Goal: Task Accomplishment & Management: Manage account settings

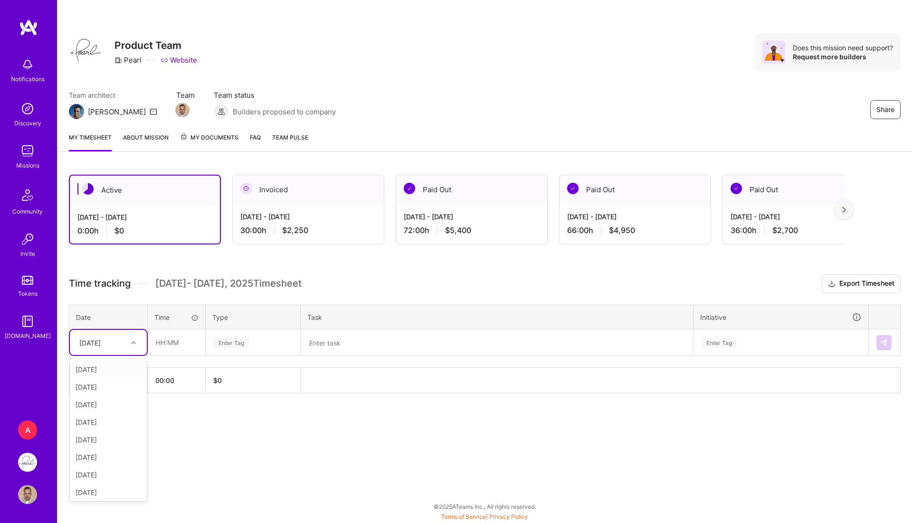
click at [114, 341] on div "[DATE]" at bounding box center [101, 343] width 53 height 16
click at [116, 404] on div "[DATE]" at bounding box center [108, 405] width 77 height 18
click at [179, 344] on input "text" at bounding box center [176, 342] width 57 height 25
type input "5"
type input "06:00"
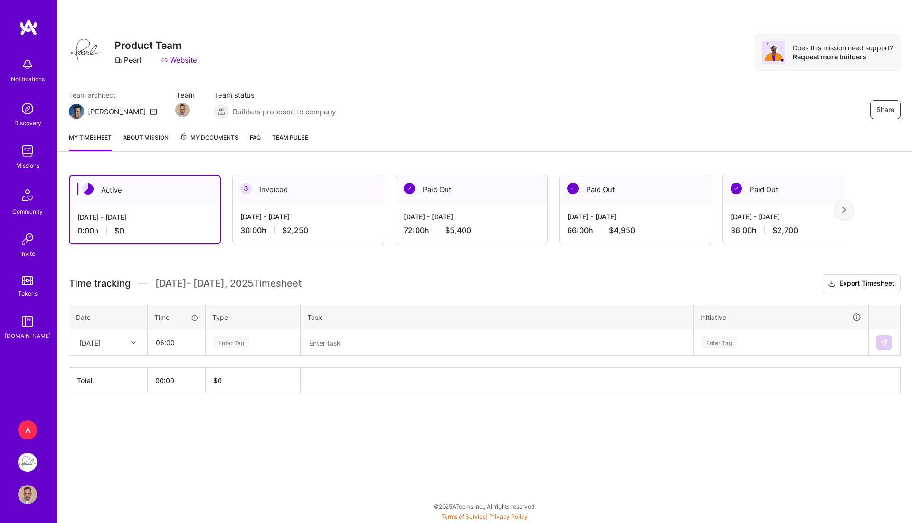
click at [227, 337] on div "Enter Tag" at bounding box center [231, 342] width 35 height 15
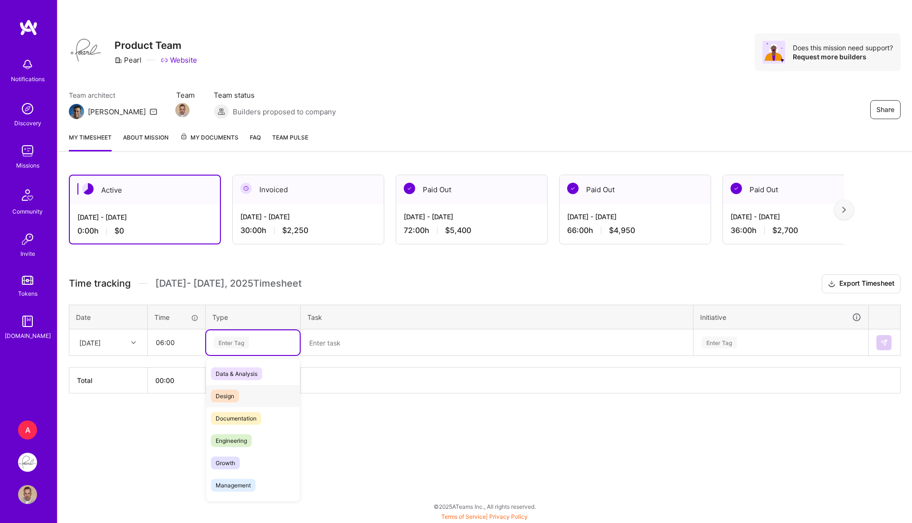
click at [245, 392] on div "Design" at bounding box center [253, 396] width 94 height 22
click at [404, 317] on th "Task" at bounding box center [497, 317] width 393 height 25
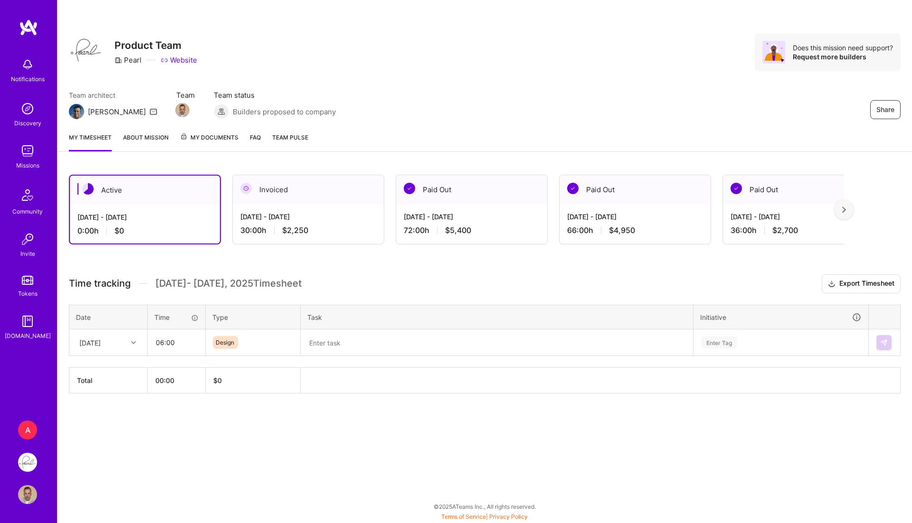
click at [363, 337] on textarea at bounding box center [497, 343] width 390 height 25
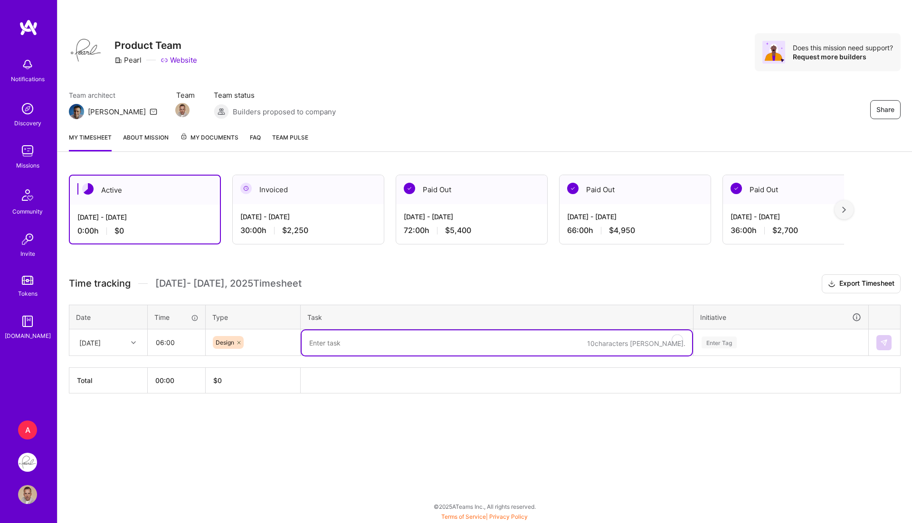
paste textarea "- [x] Insurance project: new UI and flow - [x] SO Insurance: prototype"
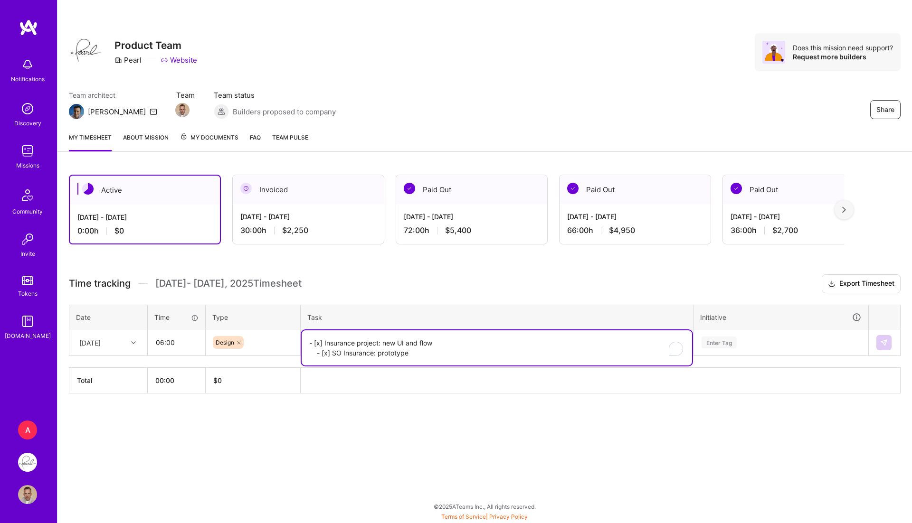
type textarea "- [x] Insurance project: new UI and flow - [x] SO Insurance: prototype"
click at [732, 346] on div "Enter Tag" at bounding box center [718, 342] width 35 height 15
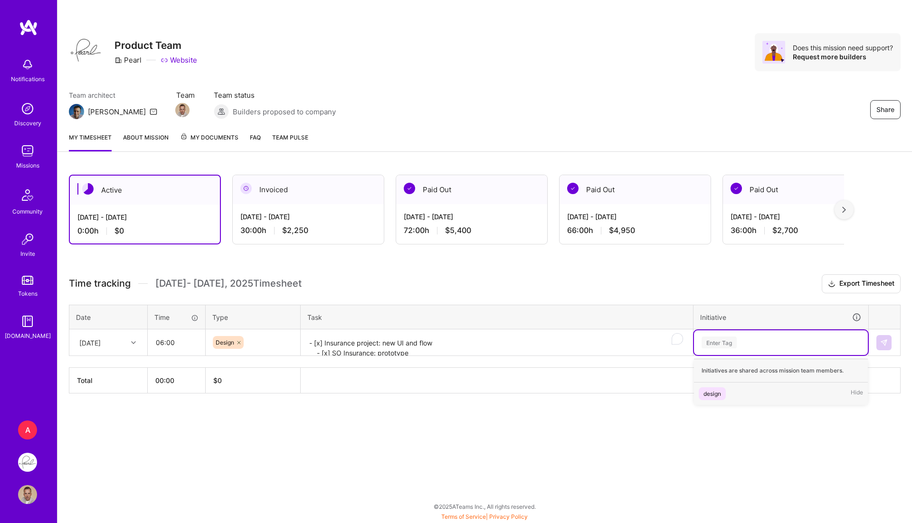
click at [716, 389] on div "design" at bounding box center [712, 394] width 18 height 10
click at [875, 340] on td at bounding box center [885, 343] width 32 height 27
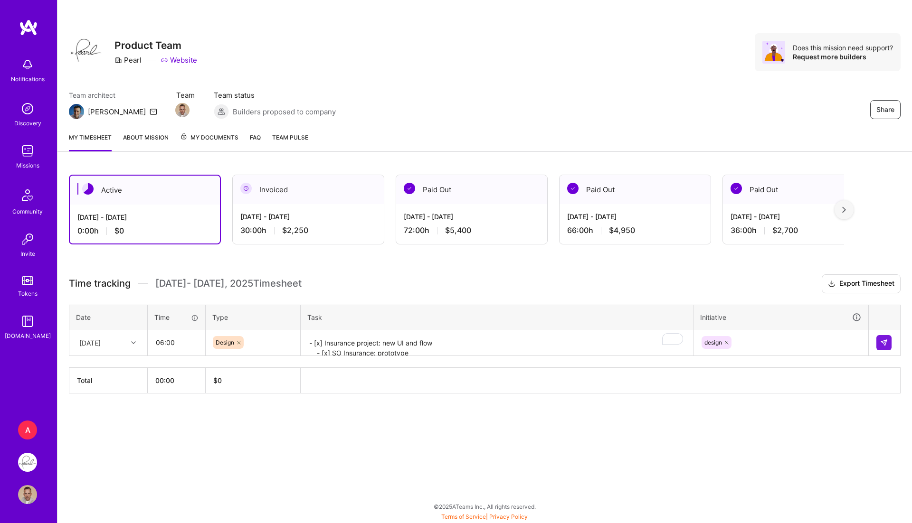
click at [101, 339] on div "[DATE]" at bounding box center [89, 343] width 21 height 10
click at [115, 402] on div "[DATE]" at bounding box center [108, 405] width 77 height 18
click at [881, 339] on img at bounding box center [884, 343] width 8 height 8
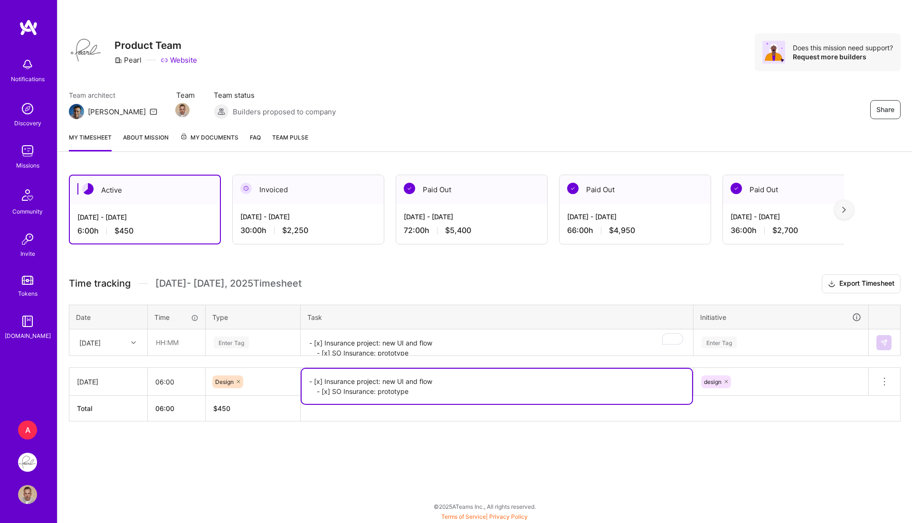
drag, startPoint x: 427, startPoint y: 391, endPoint x: 313, endPoint y: 373, distance: 115.9
click at [313, 373] on textarea "- [x] Insurance project: new UI and flow - [x] SO Insurance: prototype" at bounding box center [497, 386] width 390 height 35
click at [892, 375] on button at bounding box center [884, 382] width 31 height 28
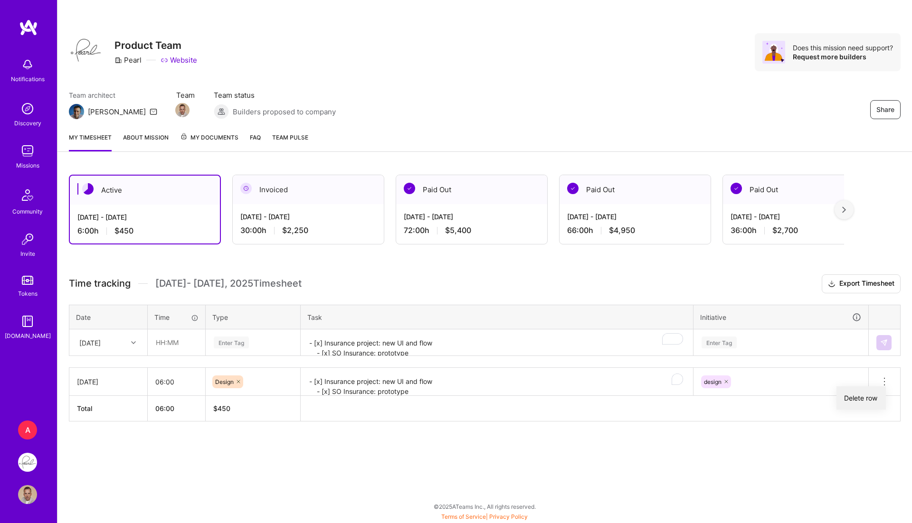
click at [860, 391] on button "Delete row" at bounding box center [860, 398] width 49 height 23
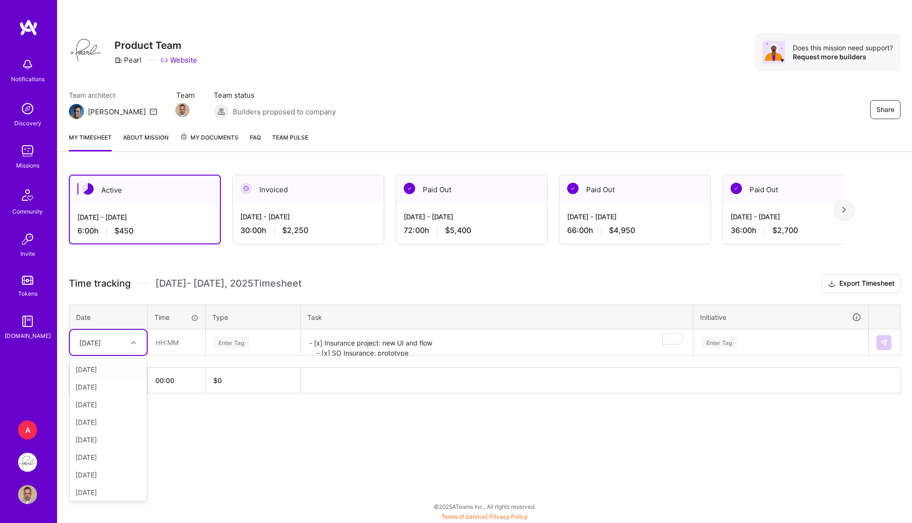
click at [123, 330] on div "[DATE]" at bounding box center [108, 342] width 77 height 25
click at [102, 397] on div "[DATE]" at bounding box center [108, 405] width 77 height 18
click at [189, 333] on input "text" at bounding box center [176, 342] width 57 height 25
type input "06:00"
click at [220, 338] on div "Enter Tag" at bounding box center [231, 342] width 35 height 15
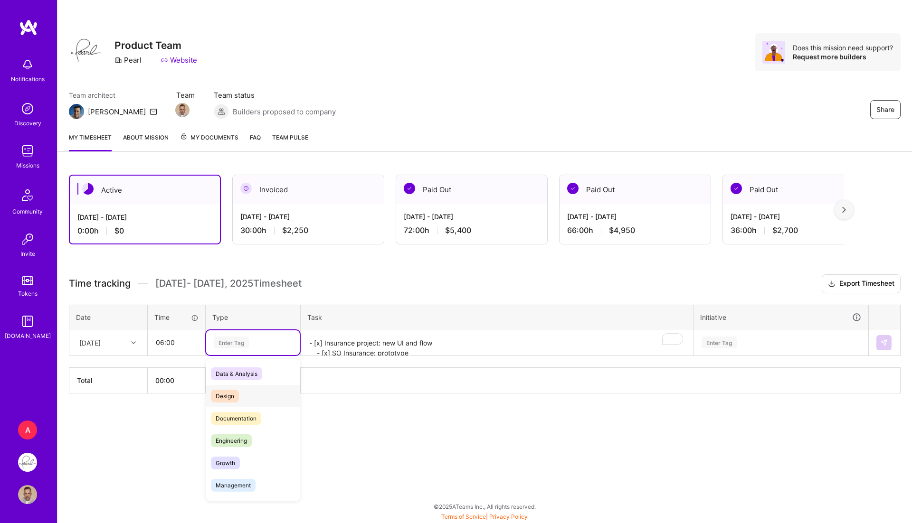
click at [232, 387] on div "Design" at bounding box center [253, 396] width 94 height 22
click at [350, 351] on textarea "- [x] Insurance project: new UI and flow - [x] SO Insurance: prototype" at bounding box center [497, 343] width 390 height 25
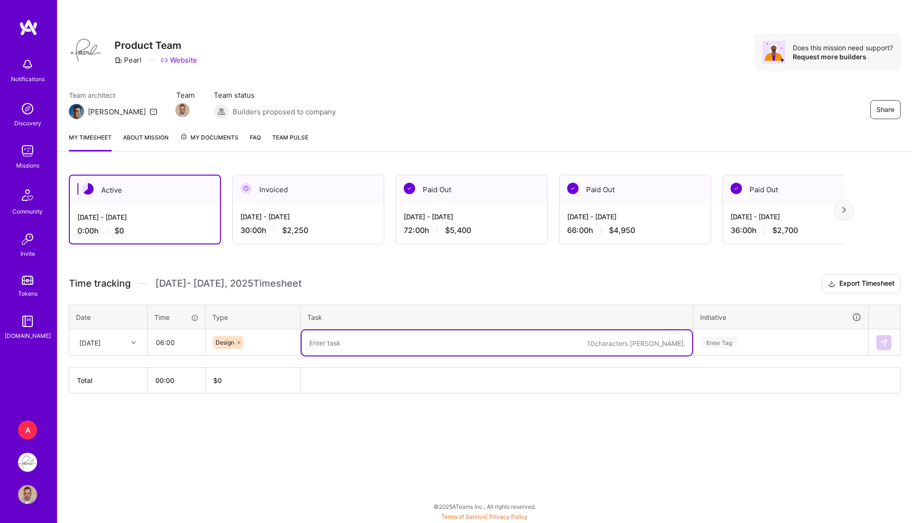
paste textarea "- [x] Insurance project: new UI and flow - [x] SO Insurance: prototype"
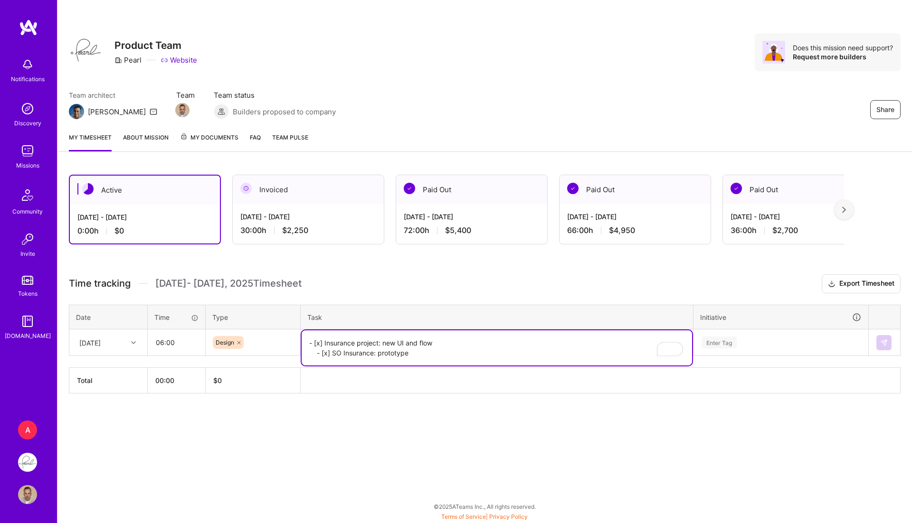
type textarea "- [x] Insurance project: new UI and flow - [x] SO Insurance: prototype"
click at [724, 338] on div "Enter Tag" at bounding box center [718, 342] width 35 height 15
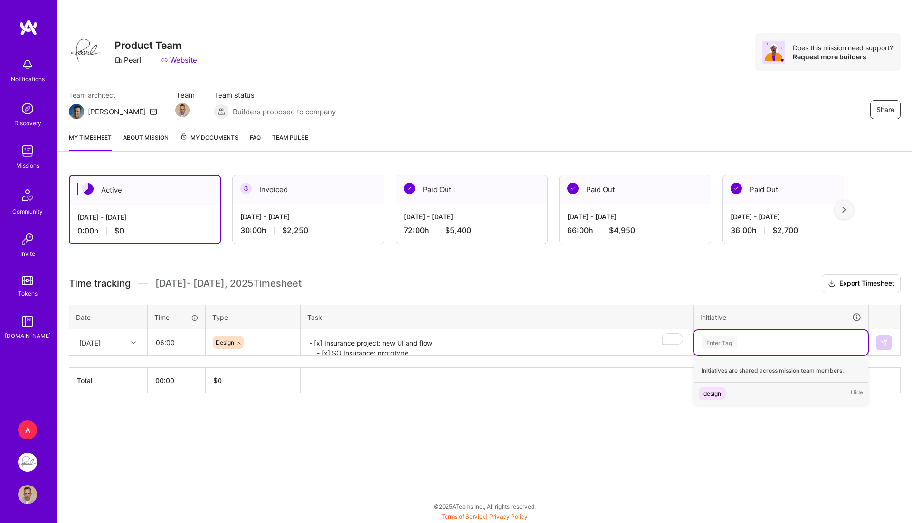
click at [720, 383] on div "design Hide" at bounding box center [781, 394] width 174 height 22
click at [889, 337] on button at bounding box center [883, 342] width 15 height 15
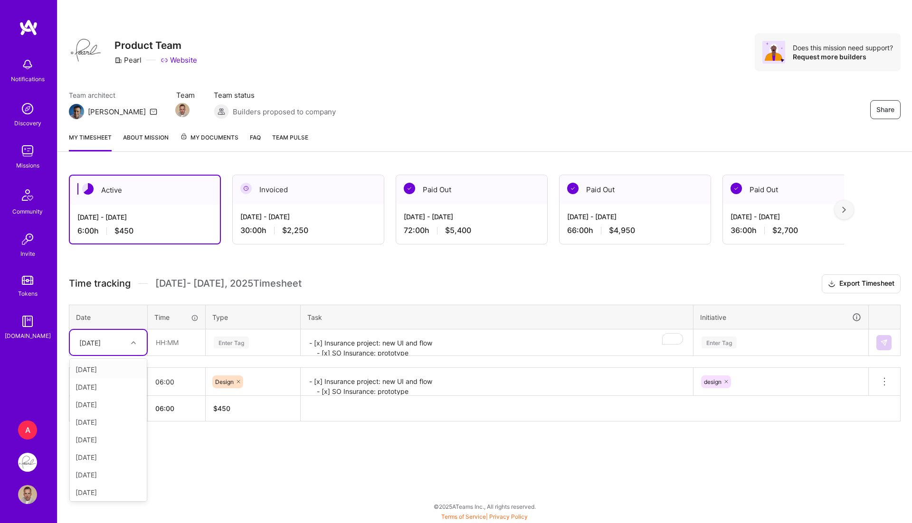
click at [133, 344] on div at bounding box center [134, 343] width 15 height 12
click at [110, 407] on div "[DATE]" at bounding box center [108, 405] width 77 height 18
click at [180, 342] on input "text" at bounding box center [176, 342] width 57 height 25
type input "06:00"
click at [264, 330] on td "Enter Tag" at bounding box center [253, 343] width 95 height 27
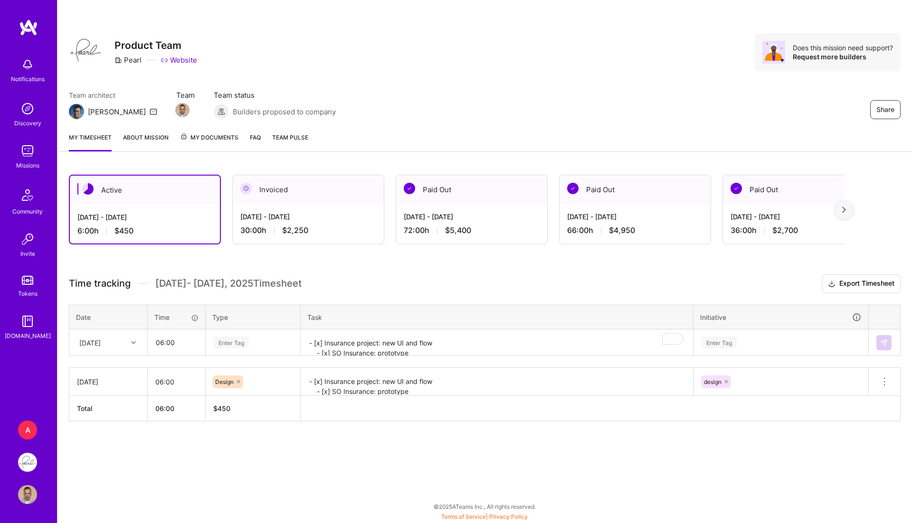
click at [240, 344] on div "Enter Tag" at bounding box center [231, 342] width 35 height 15
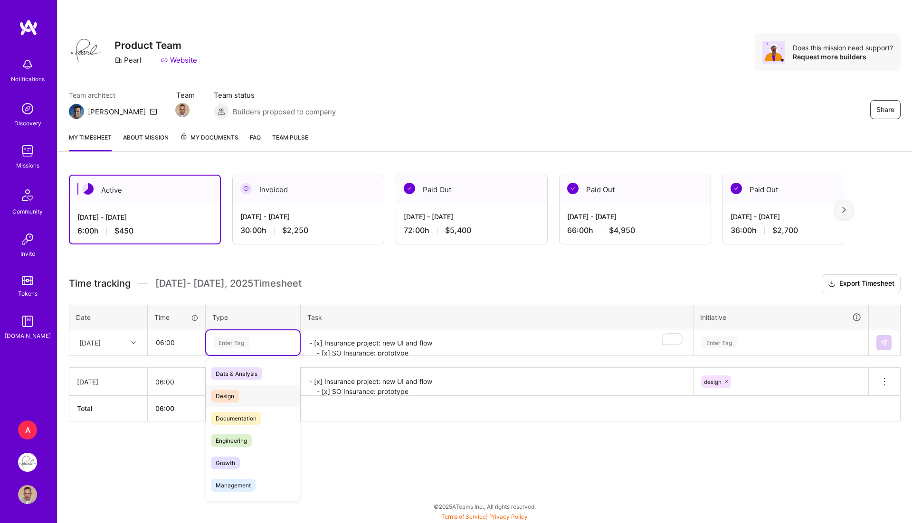
click at [246, 398] on div "Design" at bounding box center [253, 396] width 94 height 22
click at [335, 358] on div "Time tracking Aug 16 - Aug 31 , 2025 Timesheet Export Timesheet Date Time Type …" at bounding box center [485, 348] width 832 height 147
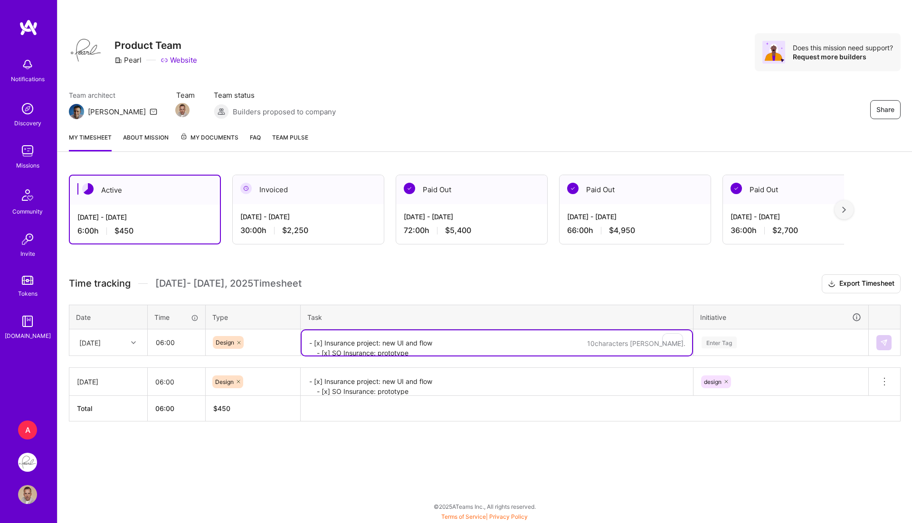
click at [331, 345] on textarea "- [x] Insurance project: new UI and flow - [x] SO Insurance: prototype" at bounding box center [497, 343] width 390 height 25
paste textarea "- [x] SO Insurance: jamming with Mike - [x] SO Insurance: Flow simplification, …"
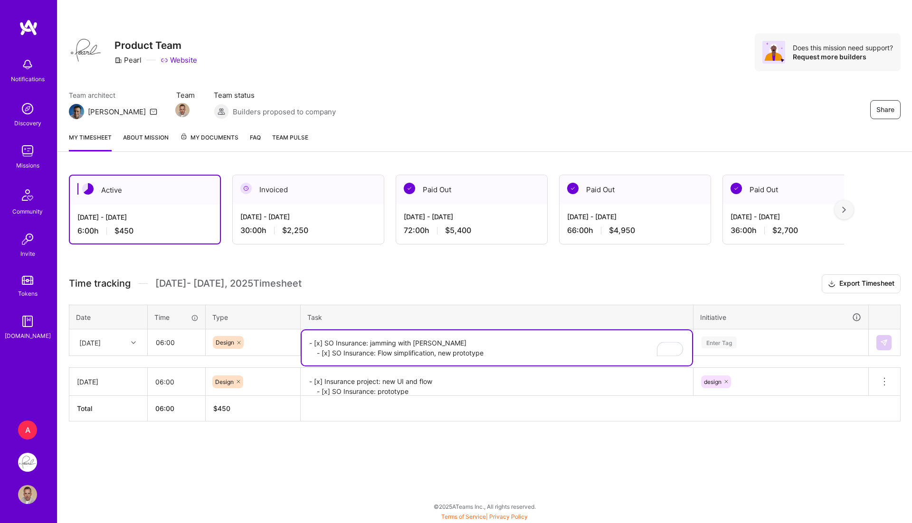
type textarea "- [x] SO Insurance: jamming with Mike - [x] SO Insurance: Flow simplification, …"
click at [751, 349] on div "Enter Tag" at bounding box center [781, 343] width 174 height 25
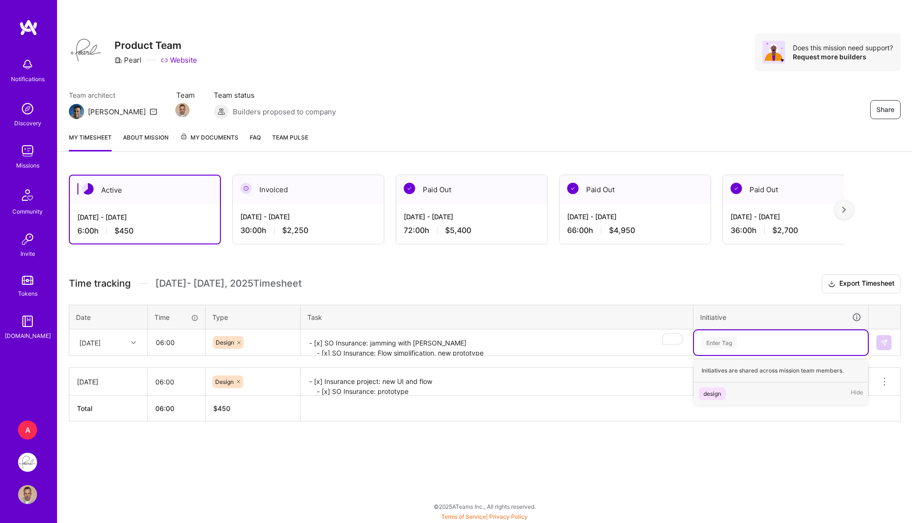
click at [707, 390] on div "design" at bounding box center [712, 394] width 18 height 10
click at [880, 337] on button at bounding box center [883, 342] width 15 height 15
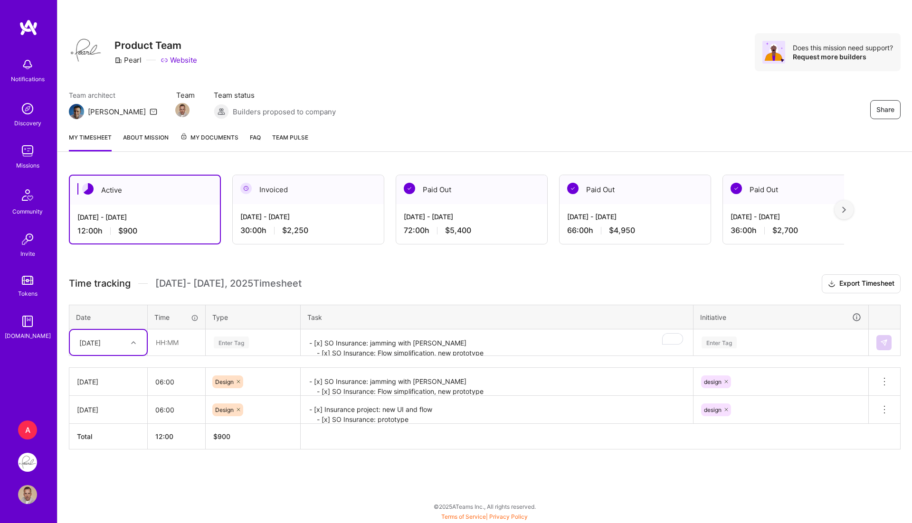
click at [120, 343] on div "[DATE]" at bounding box center [101, 343] width 53 height 16
click at [108, 419] on div "[DATE]" at bounding box center [108, 423] width 77 height 18
click at [154, 354] on div "Time tracking Aug 16 - Aug 31 , 2025 Timesheet Export Timesheet Date Time Type …" at bounding box center [485, 362] width 832 height 175
click at [171, 348] on input "text" at bounding box center [176, 342] width 57 height 25
type input "06:00"
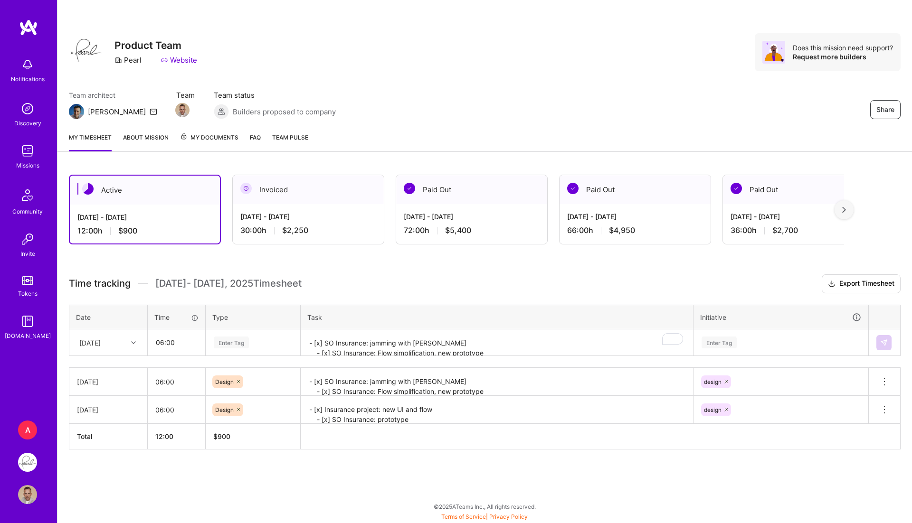
click at [245, 340] on div "Enter Tag" at bounding box center [231, 342] width 35 height 15
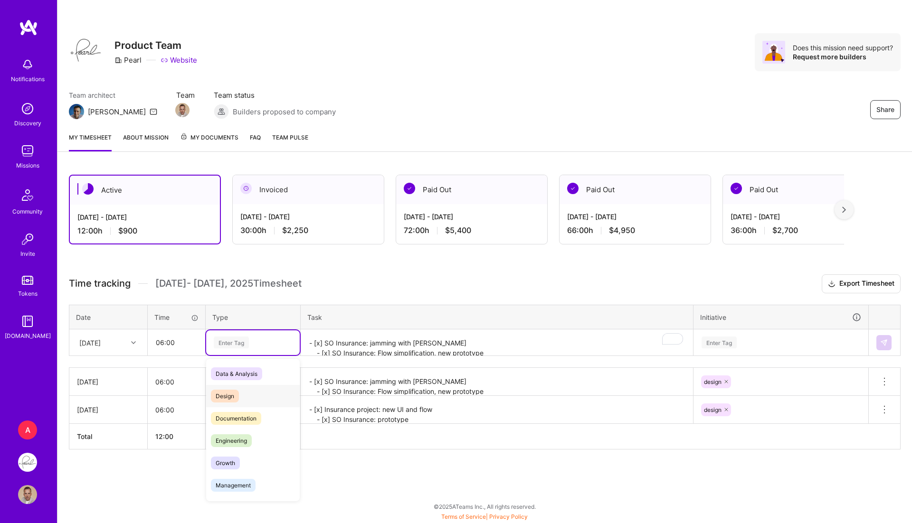
click at [238, 390] on span "Design" at bounding box center [225, 396] width 28 height 13
click at [333, 341] on textarea "- [x] SO Insurance: jamming with Mike - [x] SO Insurance: Flow simplification, …" at bounding box center [497, 343] width 390 height 25
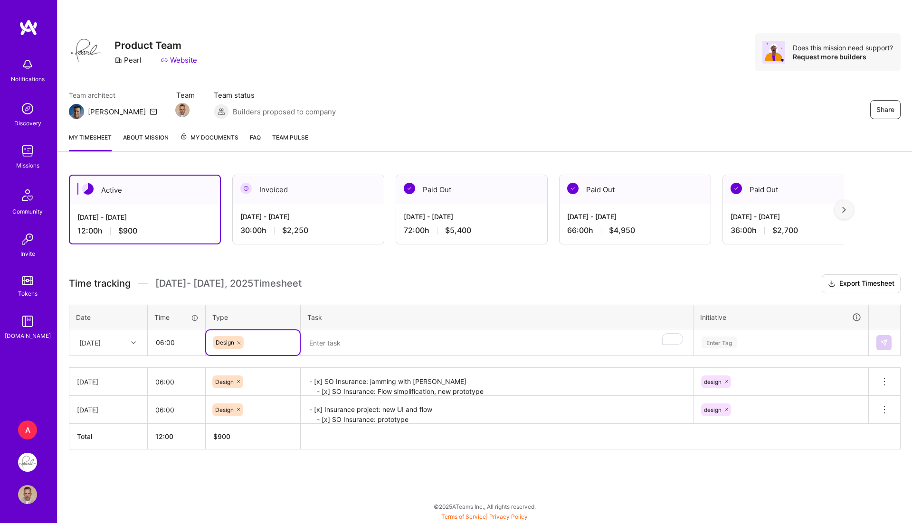
paste textarea "- [x] SO Insurance: UI and prototype updatee - [x] Integration guideline: slide…"
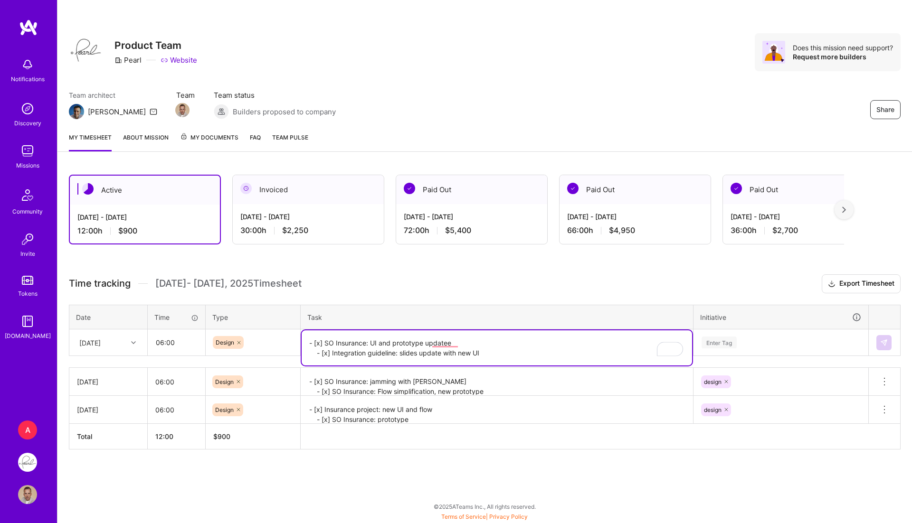
type textarea "- [x] SO Insurance: UI and prototype updatee - [x] Integration guideline: slide…"
click at [725, 346] on div "Enter Tag" at bounding box center [718, 342] width 35 height 15
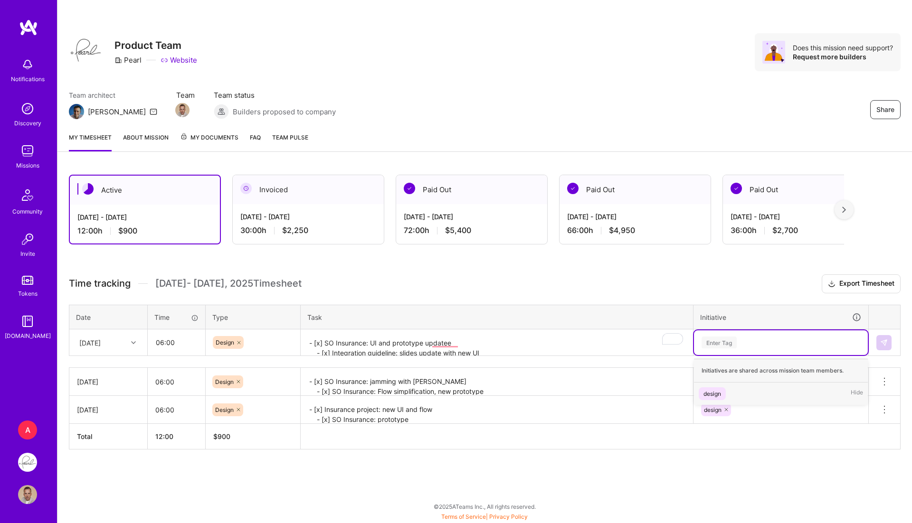
click at [710, 390] on div "design" at bounding box center [712, 394] width 18 height 10
click at [882, 339] on img at bounding box center [884, 343] width 8 height 8
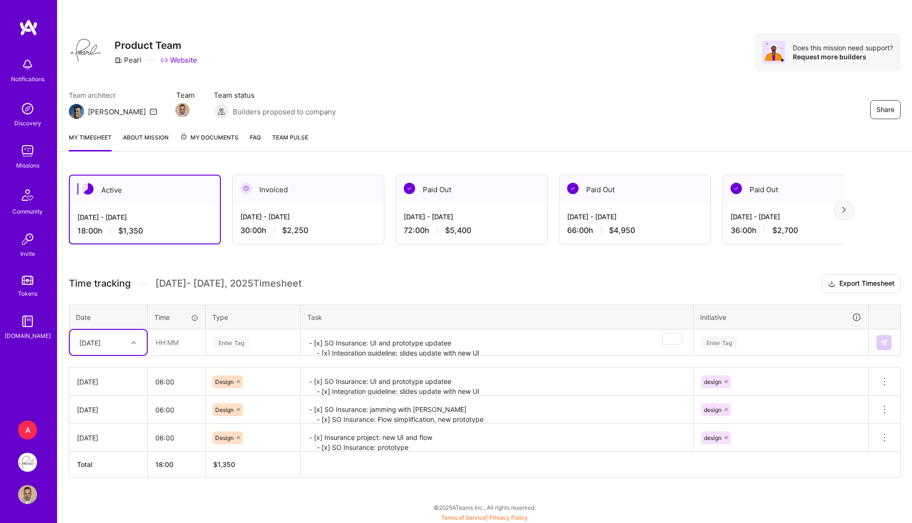
click at [101, 338] on div "[DATE]" at bounding box center [89, 343] width 21 height 10
click at [114, 436] on div "[DATE]" at bounding box center [108, 440] width 77 height 18
click at [185, 341] on input "text" at bounding box center [176, 342] width 57 height 25
type input "06:00"
click at [229, 339] on div "Enter Tag" at bounding box center [231, 342] width 35 height 15
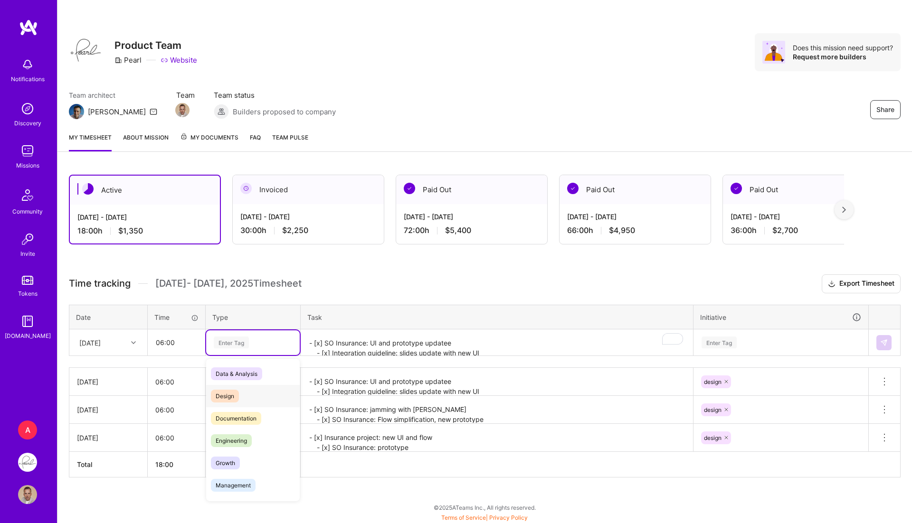
click at [229, 394] on span "Design" at bounding box center [225, 396] width 28 height 13
paste input "- [x] Integration guideline: slides updates - [x] Detections labels page in 'Se…"
type input "- [x] Integration guideline: slides updates - [x] Detections labels page in 'Se…"
click at [306, 360] on div "Time tracking Aug 16 - Aug 31 , 2025 Timesheet Export Timesheet Date Time Type …" at bounding box center [485, 376] width 832 height 203
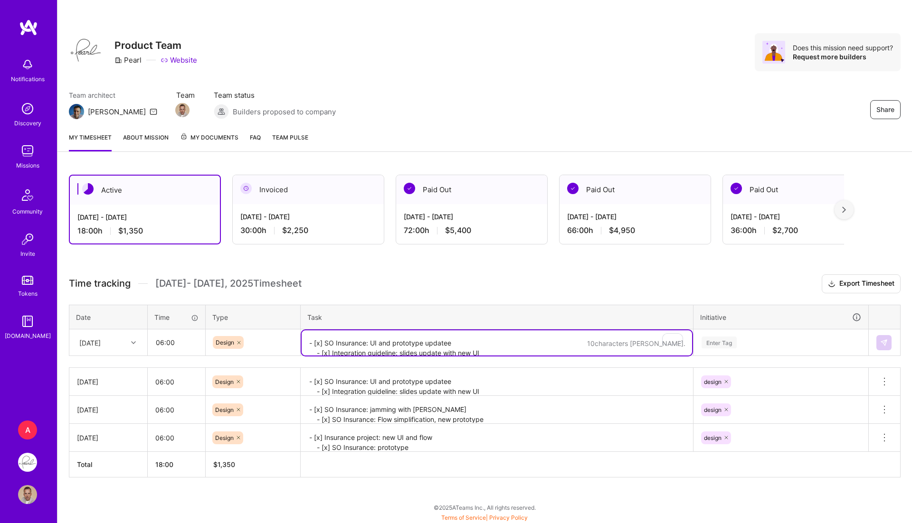
click at [340, 346] on textarea "- [x] SO Insurance: UI and prototype updatee - [x] Integration guideline: slide…" at bounding box center [497, 343] width 390 height 25
paste textarea "- [x] Integration guideline: slides updates - [x] Detections labels page in 'Se…"
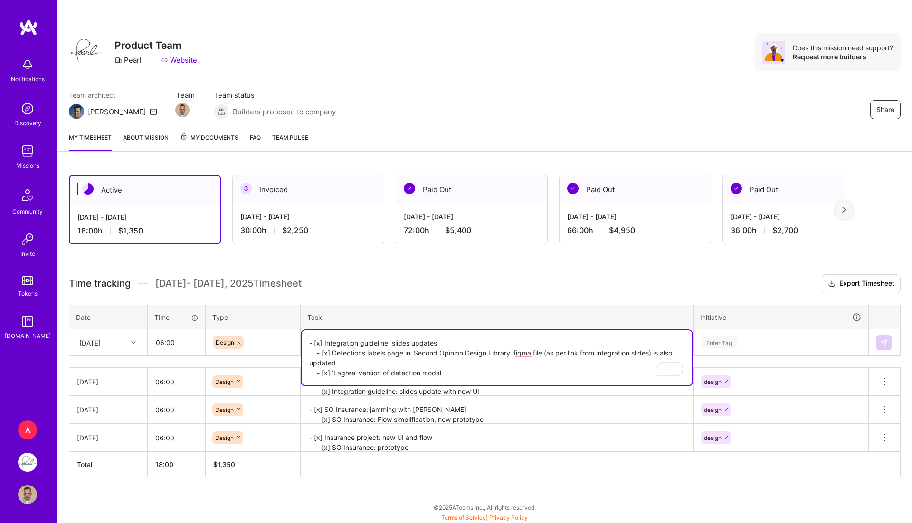
type textarea "- [x] Integration guideline: slides updates - [x] Detections labels page in 'Se…"
click at [722, 343] on div "Enter Tag" at bounding box center [718, 342] width 35 height 15
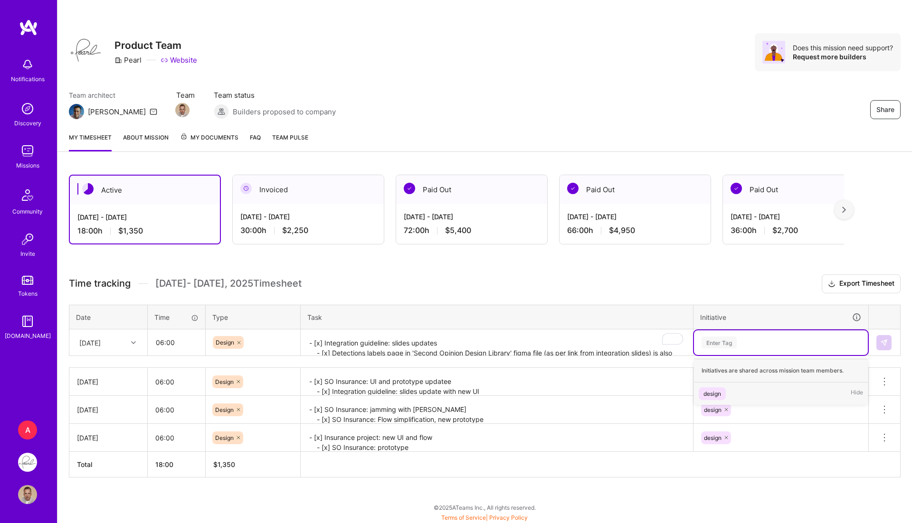
click at [712, 392] on div "design" at bounding box center [712, 394] width 18 height 10
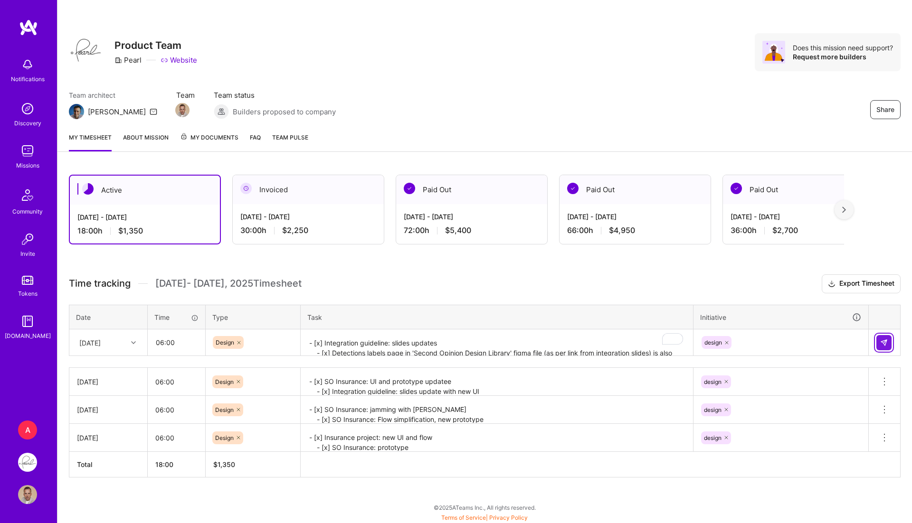
click at [883, 336] on button at bounding box center [883, 342] width 15 height 15
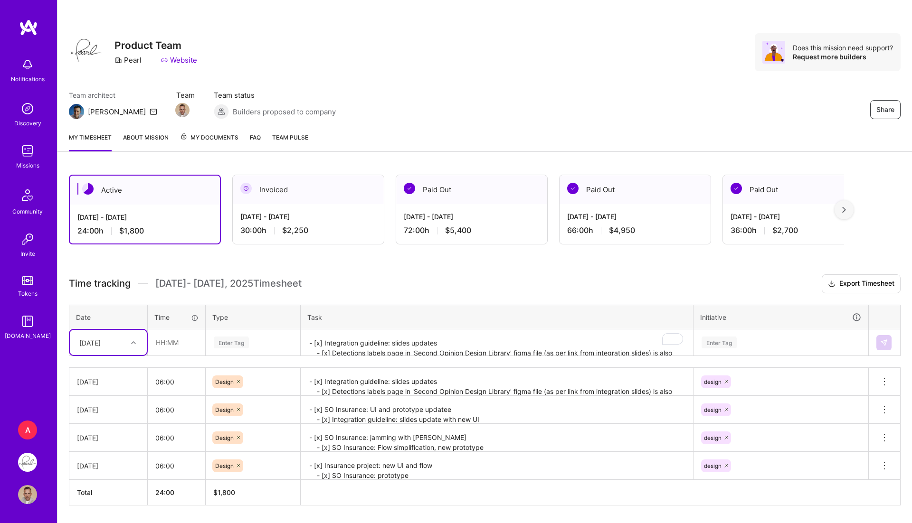
click at [101, 344] on div "[DATE]" at bounding box center [89, 343] width 21 height 10
click at [105, 449] on div "[DATE]" at bounding box center [108, 458] width 77 height 18
click at [187, 337] on input "text" at bounding box center [176, 342] width 57 height 25
type input "06:00"
click at [231, 338] on div "Enter Tag" at bounding box center [231, 342] width 35 height 15
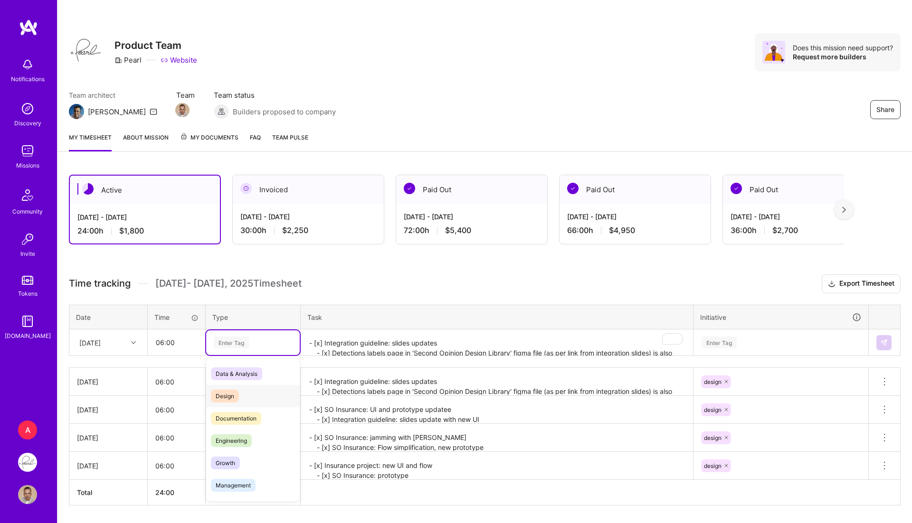
click at [233, 395] on span "Design" at bounding box center [225, 396] width 28 height 13
click at [348, 342] on textarea "- [x] Integration guideline: slides updates - [x] Detections labels page in 'Se…" at bounding box center [497, 343] width 390 height 25
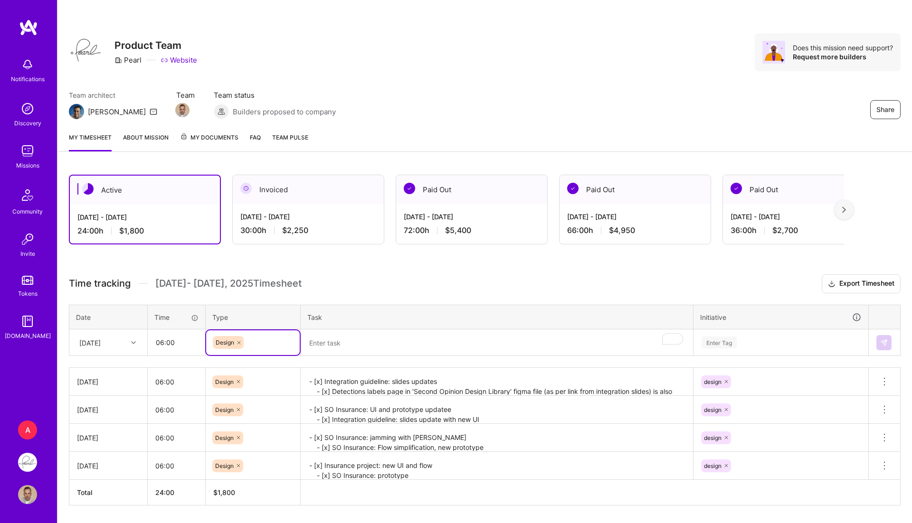
paste textarea "- [x] Root tips + Sugar Bugs discussion"
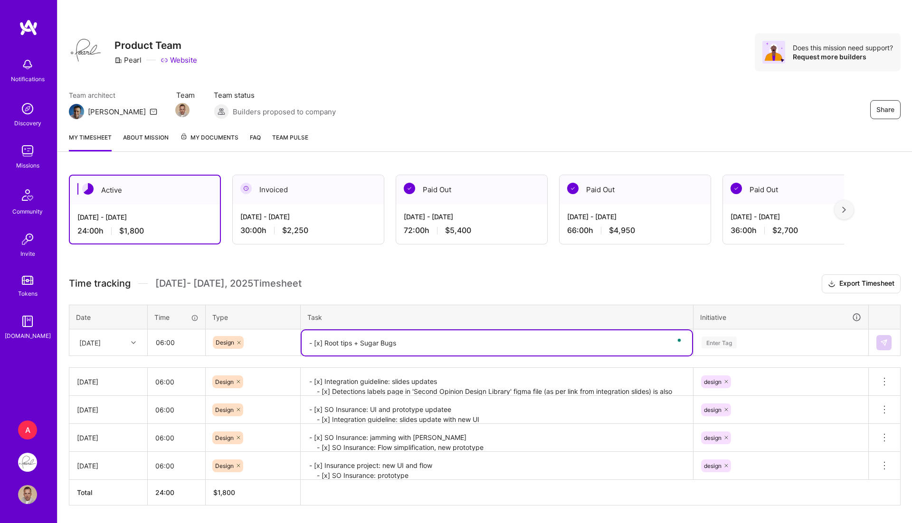
type textarea "- [x] Root tips + Sugar Bugs"
click at [719, 341] on div "Enter Tag" at bounding box center [718, 342] width 35 height 15
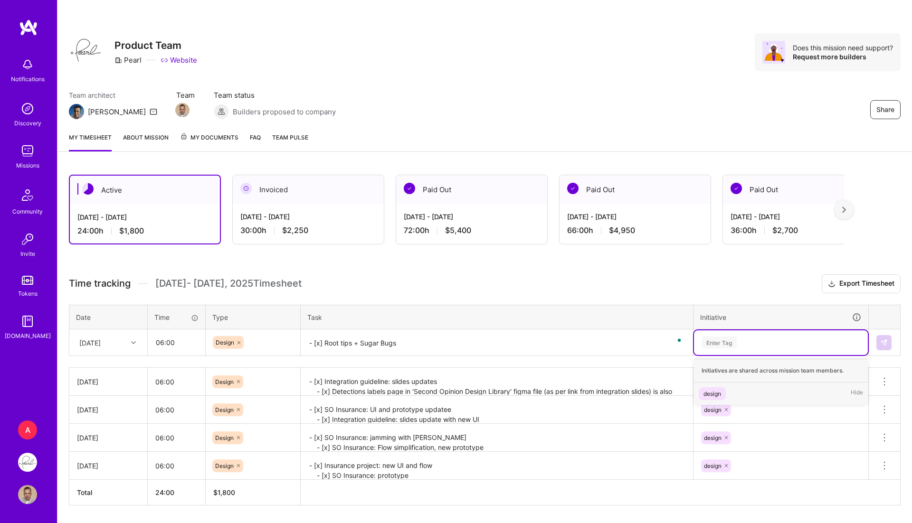
click at [721, 394] on span "design" at bounding box center [712, 394] width 27 height 13
click at [883, 345] on button at bounding box center [883, 342] width 15 height 15
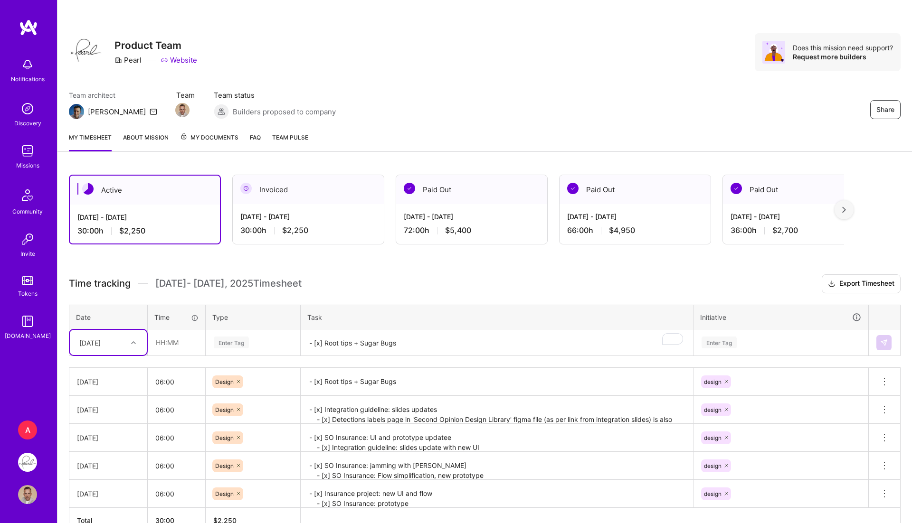
click at [114, 340] on div "[DATE]" at bounding box center [101, 343] width 53 height 16
click at [103, 402] on div "[DATE]" at bounding box center [108, 405] width 77 height 18
click at [101, 343] on div "[DATE]" at bounding box center [89, 343] width 21 height 10
click at [103, 408] on div "[DATE]" at bounding box center [108, 404] width 77 height 18
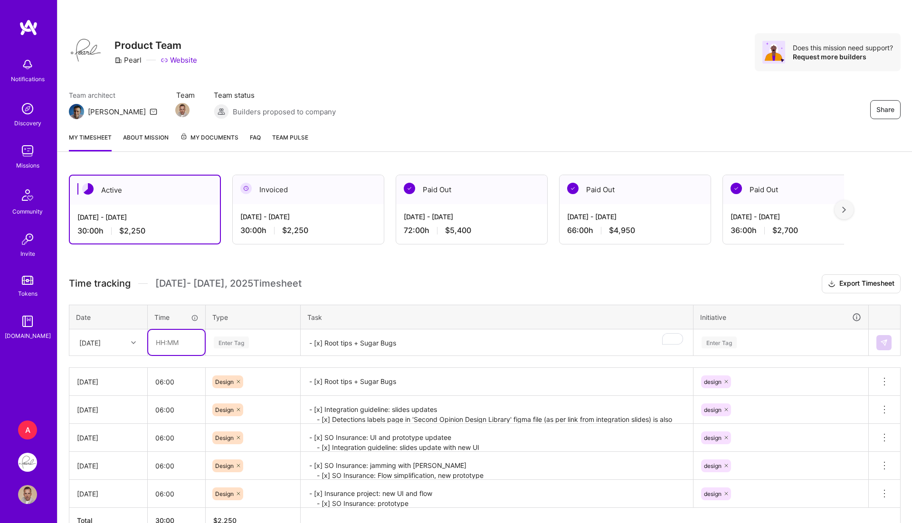
click at [175, 333] on input "text" at bounding box center [176, 342] width 57 height 25
click at [117, 338] on div "[DATE]" at bounding box center [101, 343] width 53 height 16
click at [103, 462] on div "[DATE]" at bounding box center [108, 461] width 77 height 18
click at [174, 345] on input "text" at bounding box center [176, 342] width 57 height 25
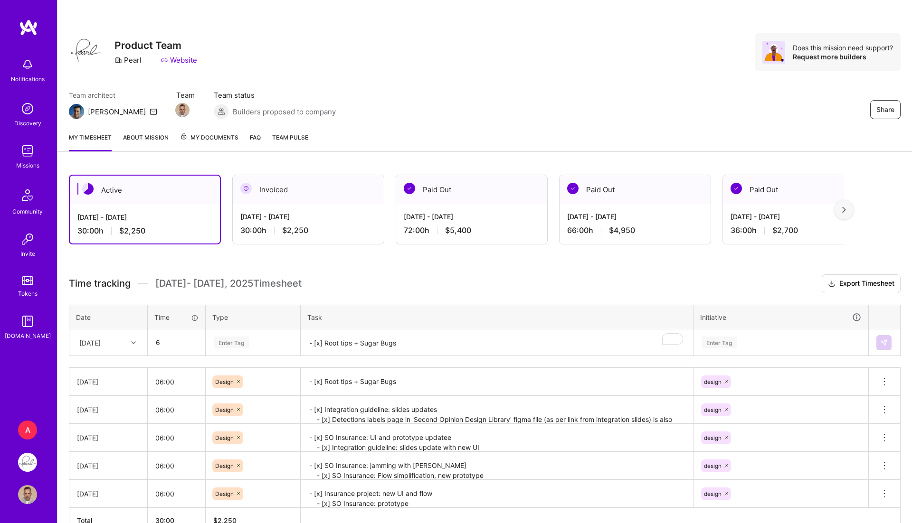
type input "06:00"
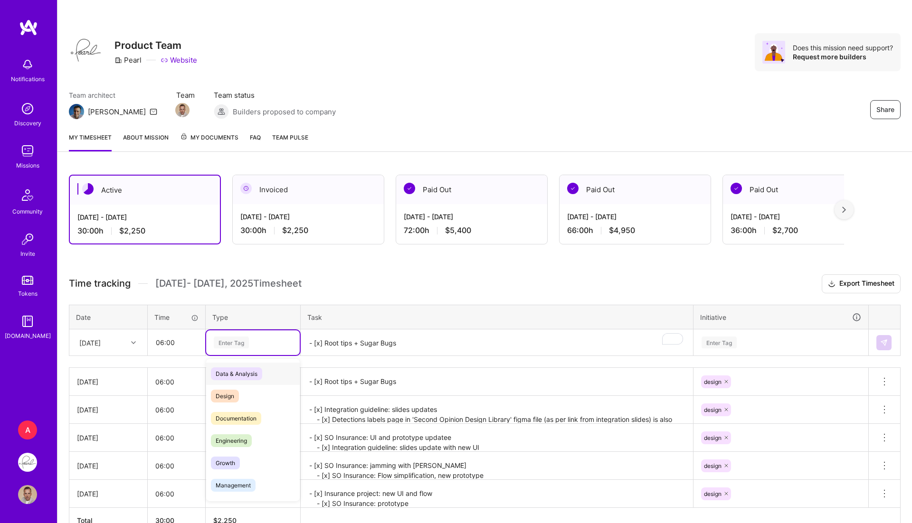
click at [221, 338] on div "Enter Tag" at bounding box center [231, 342] width 35 height 15
click at [248, 388] on div "Design" at bounding box center [253, 396] width 94 height 22
click at [355, 348] on textarea "- [x] Root tips + Sugar Bugs" at bounding box center [497, 343] width 390 height 25
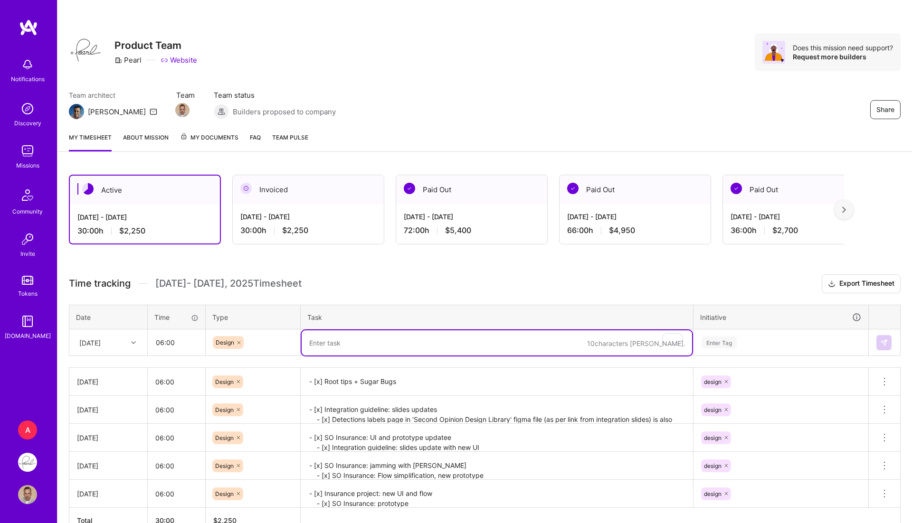
paste textarea "- [x] Root tips flow update - [x] Sugar Bugs UX"
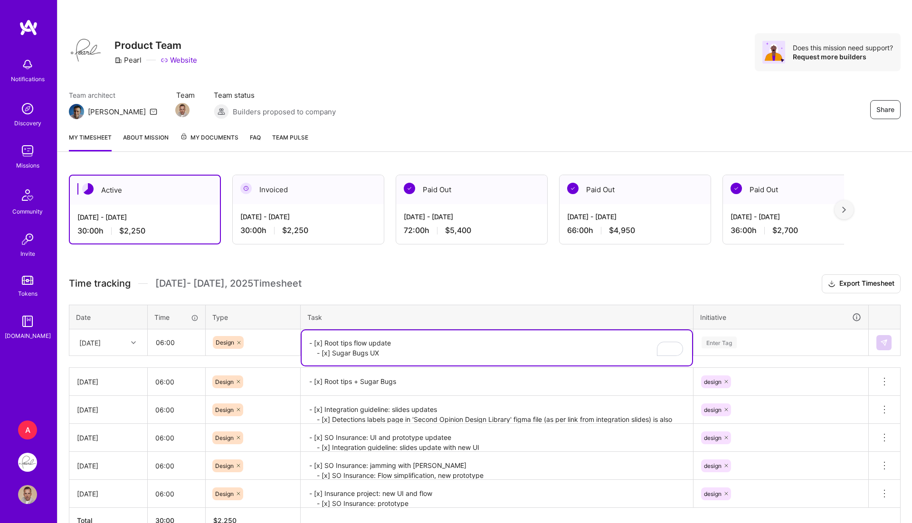
scroll to position [22, 0]
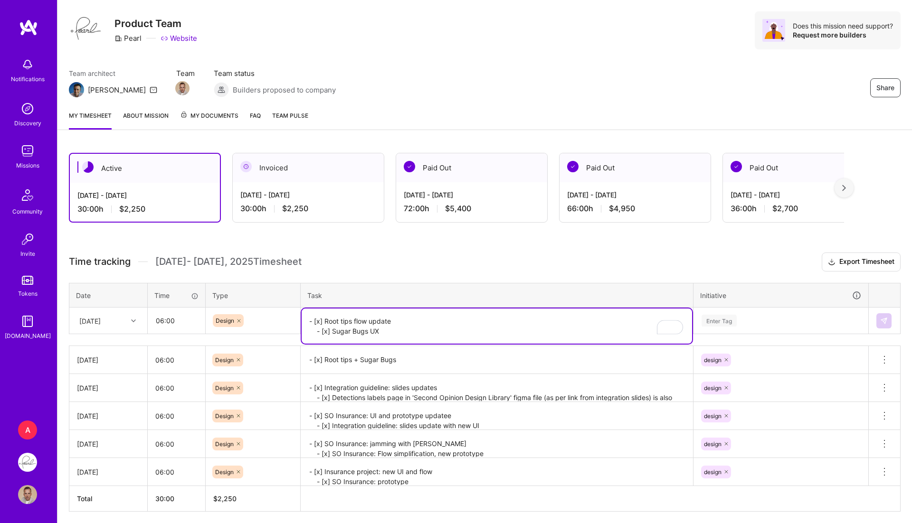
type textarea "- [x] Root tips flow update - [x] Sugar Bugs UX"
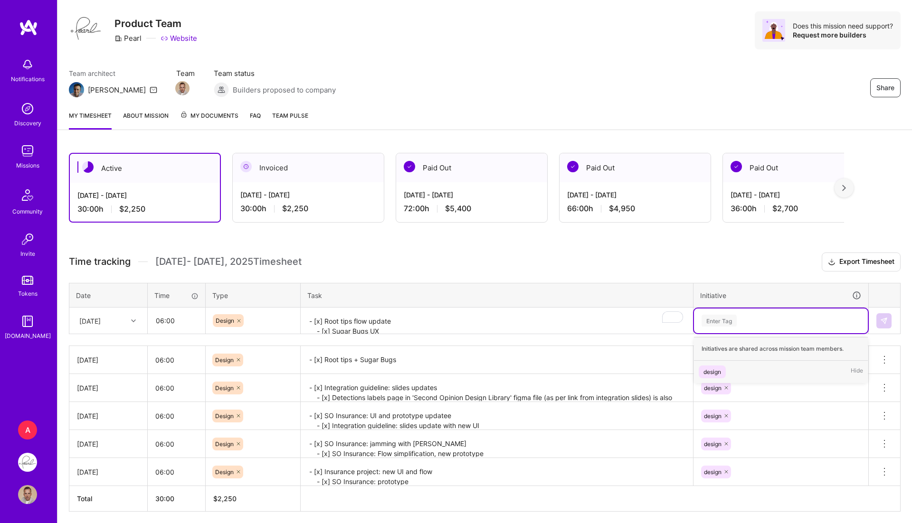
click at [760, 315] on div "Enter Tag" at bounding box center [781, 321] width 161 height 12
click at [719, 367] on div "design" at bounding box center [712, 372] width 18 height 10
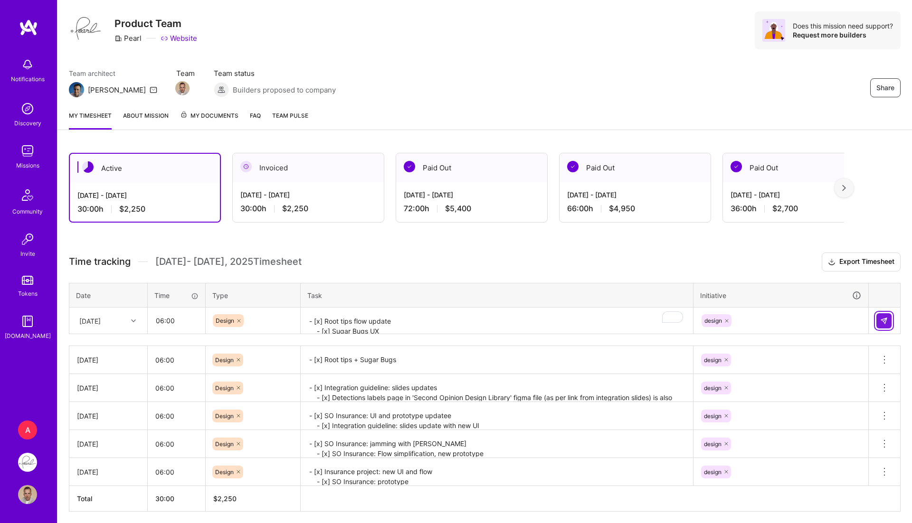
click at [877, 313] on button at bounding box center [883, 320] width 15 height 15
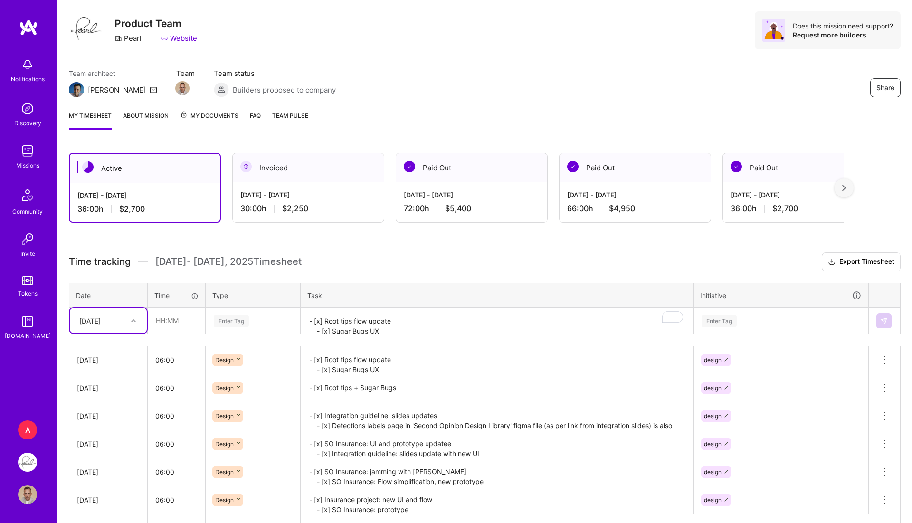
click at [101, 322] on div "[DATE]" at bounding box center [89, 321] width 21 height 10
click at [111, 412] on div "[DATE]" at bounding box center [108, 417] width 77 height 18
click at [188, 313] on input "text" at bounding box center [176, 320] width 57 height 25
type input "06:00"
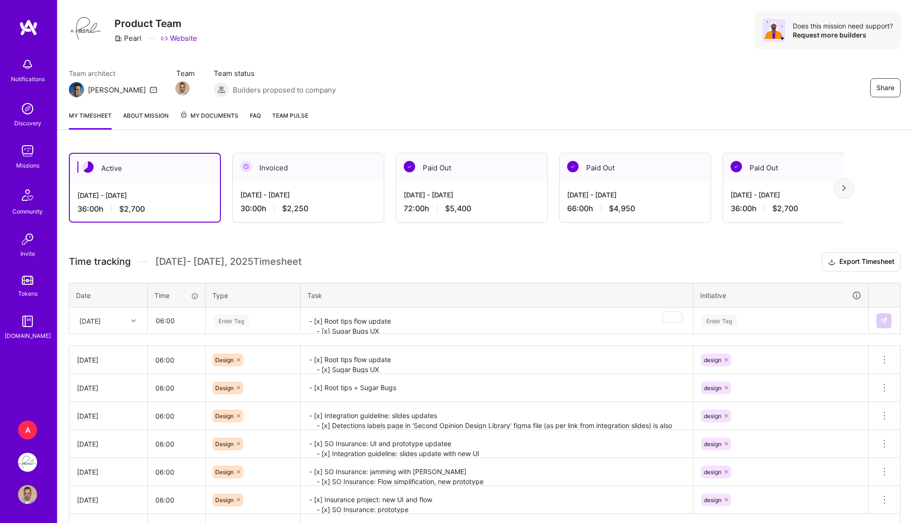
click at [237, 320] on div "Enter Tag" at bounding box center [231, 320] width 35 height 15
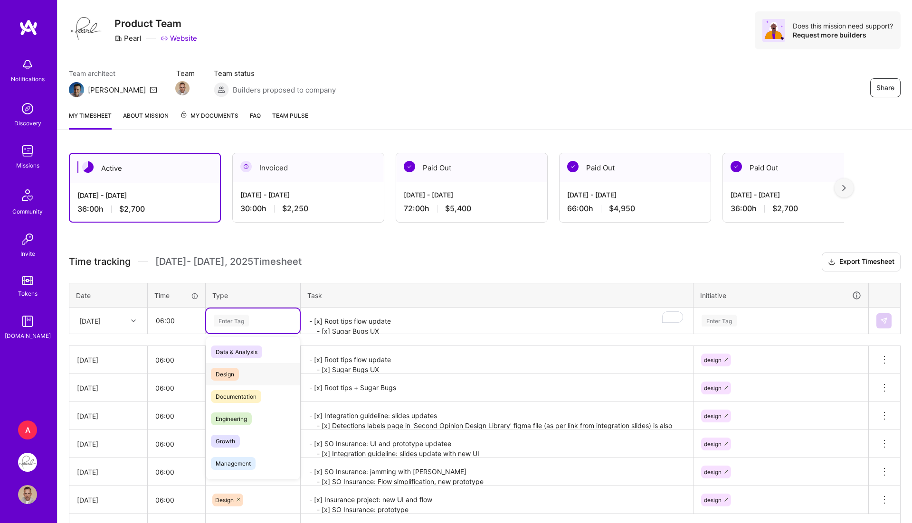
click at [226, 368] on span "Design" at bounding box center [225, 374] width 28 height 13
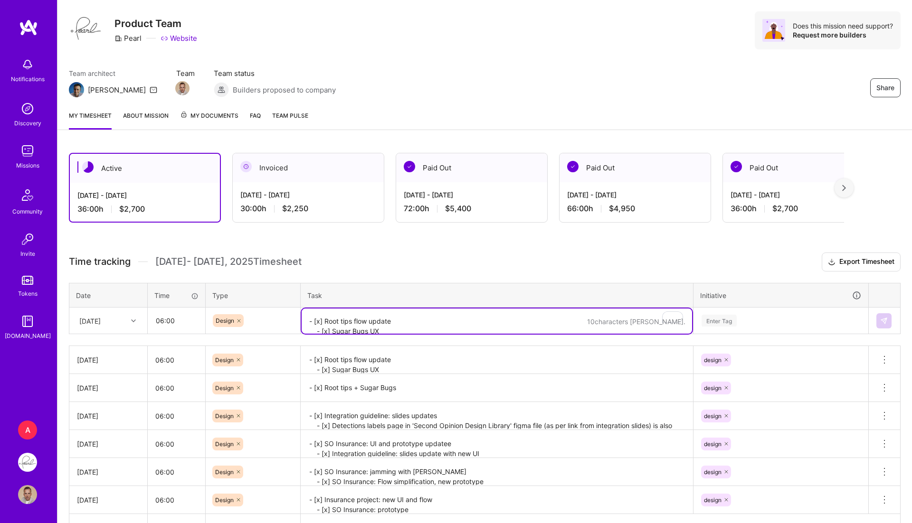
click at [353, 325] on textarea "- [x] Root tips flow update - [x] Sugar Bugs UX" at bounding box center [497, 321] width 390 height 25
paste textarea "- [x] Root tips flow update - [x] Sugar Bugs UX"
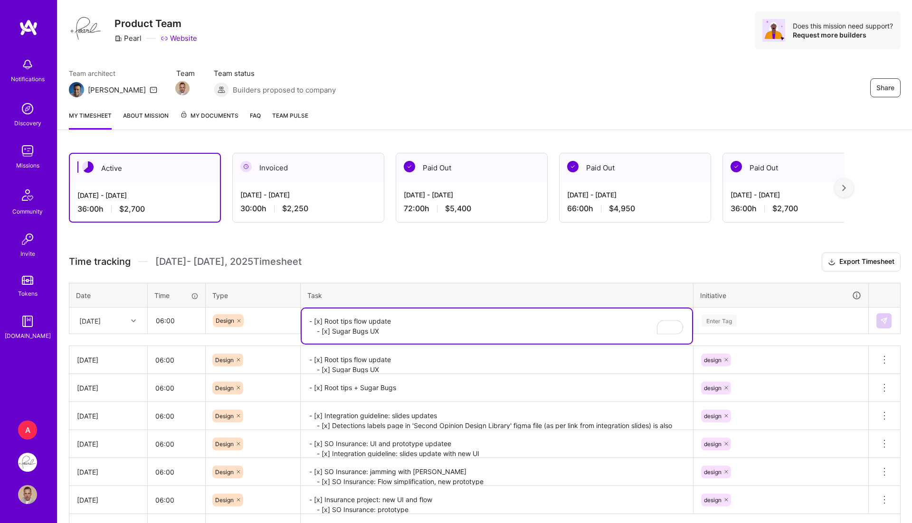
type textarea "- [x] Root tips flow update - [x] Sugar Bugs UX"
click at [731, 324] on div "Enter Tag" at bounding box center [718, 320] width 35 height 15
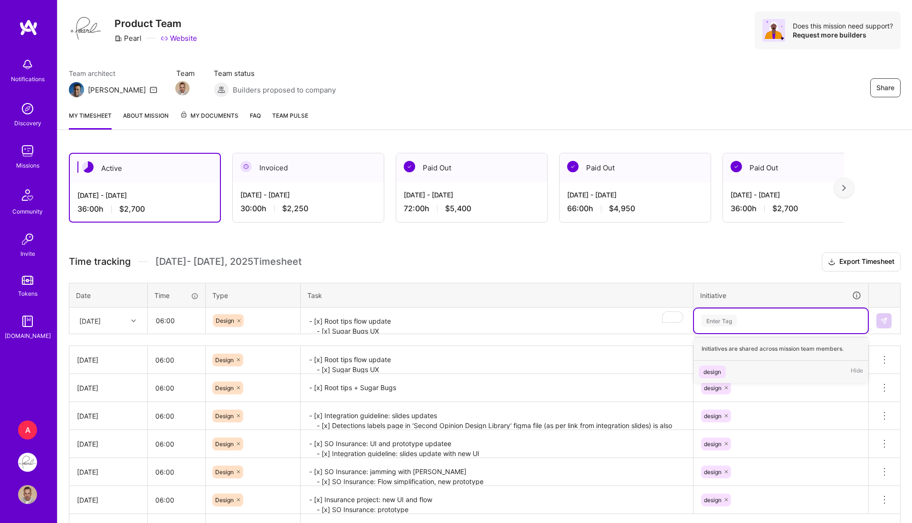
click at [714, 370] on div "design" at bounding box center [712, 372] width 18 height 10
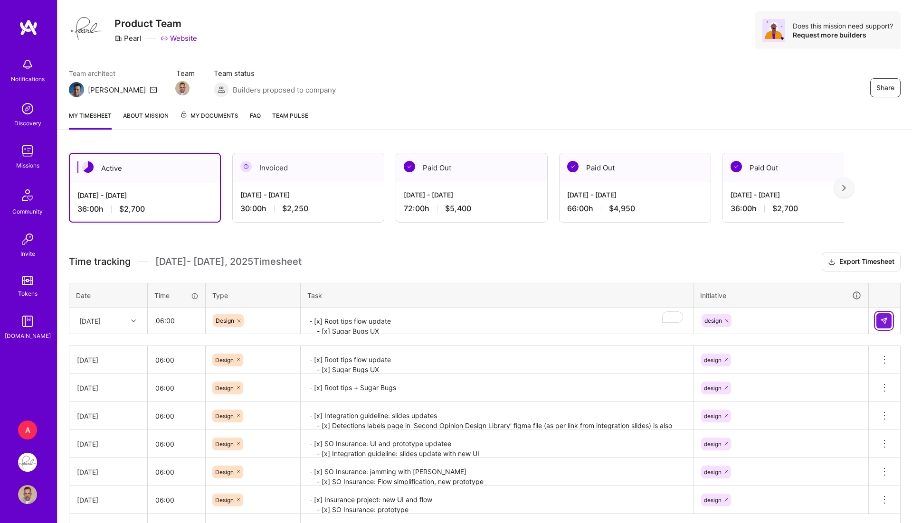
click at [878, 317] on button at bounding box center [883, 320] width 15 height 15
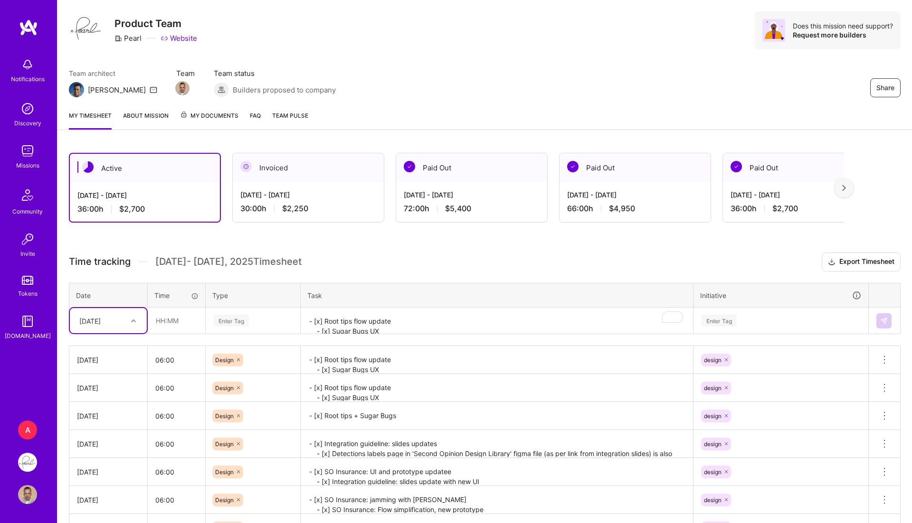
click at [110, 326] on div "[DATE]" at bounding box center [101, 321] width 53 height 16
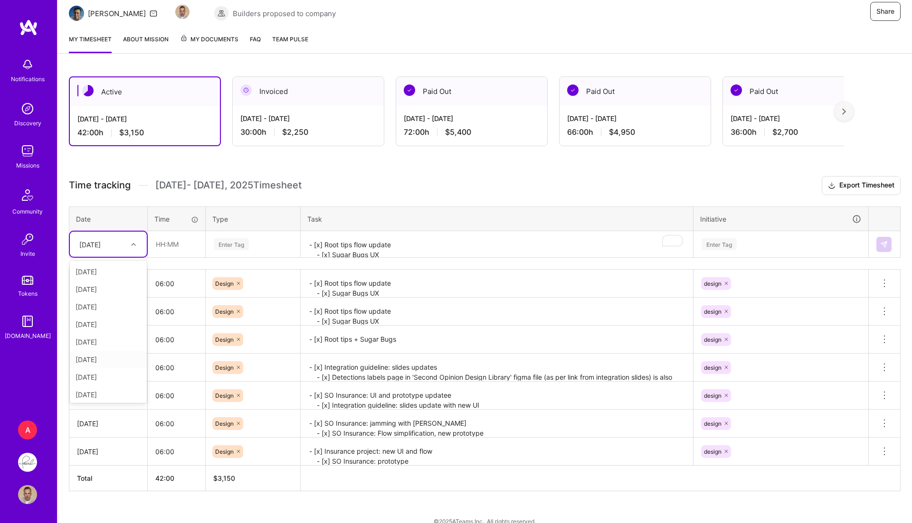
scroll to position [70, 0]
click at [112, 373] on div "[DATE]" at bounding box center [108, 378] width 77 height 18
click at [175, 249] on input "text" at bounding box center [176, 244] width 57 height 25
type input "06:00"
click at [237, 248] on div "Enter Tag" at bounding box center [253, 244] width 94 height 25
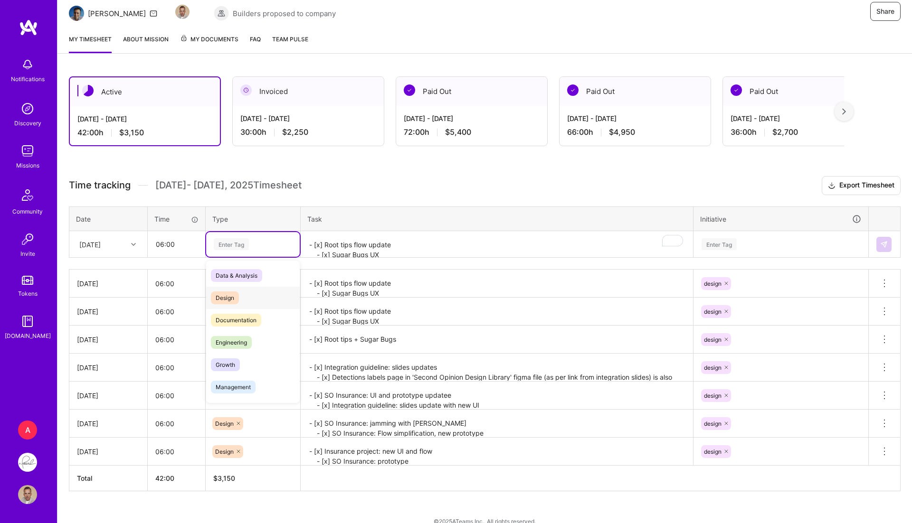
click at [227, 294] on span "Design" at bounding box center [225, 298] width 28 height 13
click at [377, 253] on textarea "- [x] Root tips flow update - [x] Sugar Bugs UX" at bounding box center [497, 244] width 390 height 25
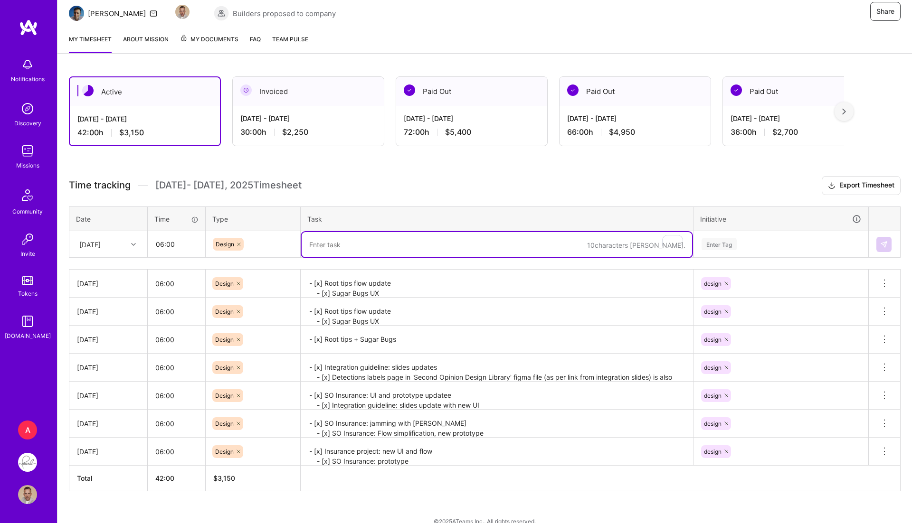
paste textarea "- [x] Sugar Bugs team jam - [x] Sugar Bugs UX v2 - [x] Sugar Bugs character ver…"
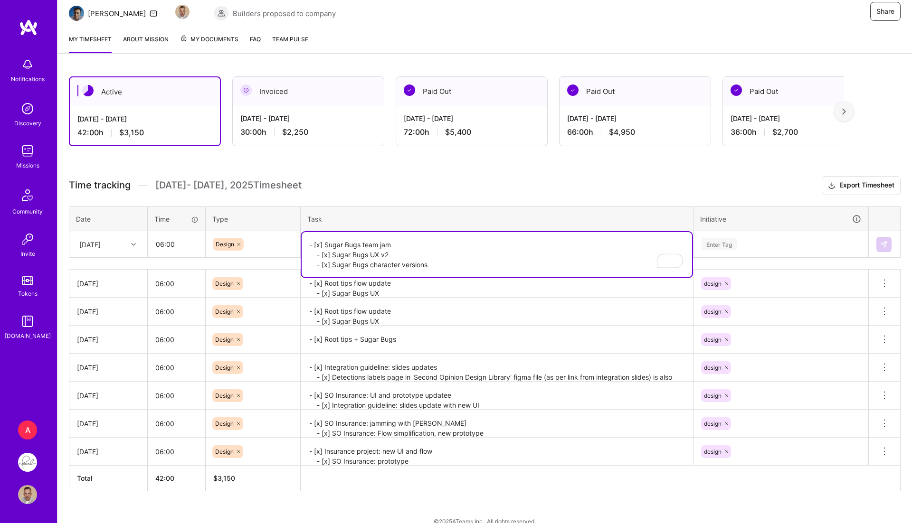
type textarea "- [x] Sugar Bugs team jam - [x] Sugar Bugs UX v2 - [x] Sugar Bugs character ver…"
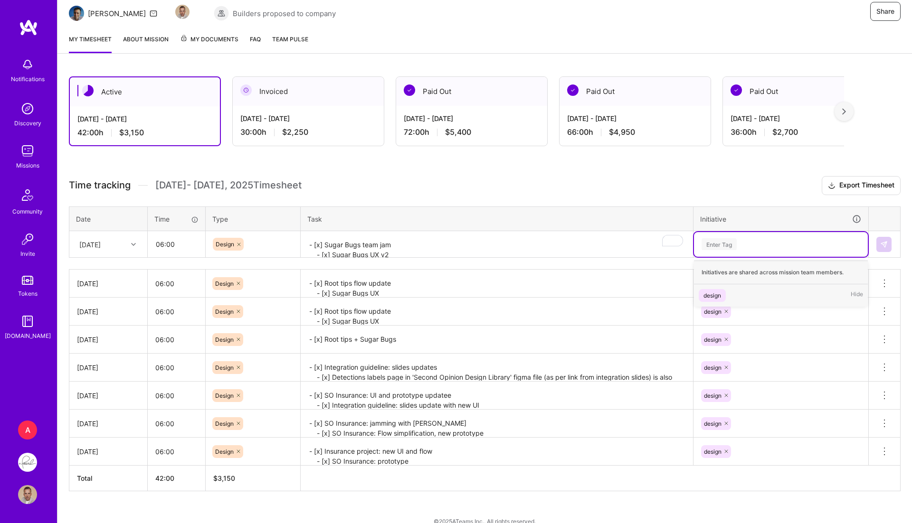
click at [721, 237] on div "Enter Tag" at bounding box center [718, 244] width 35 height 15
click at [719, 291] on div "design" at bounding box center [712, 296] width 18 height 10
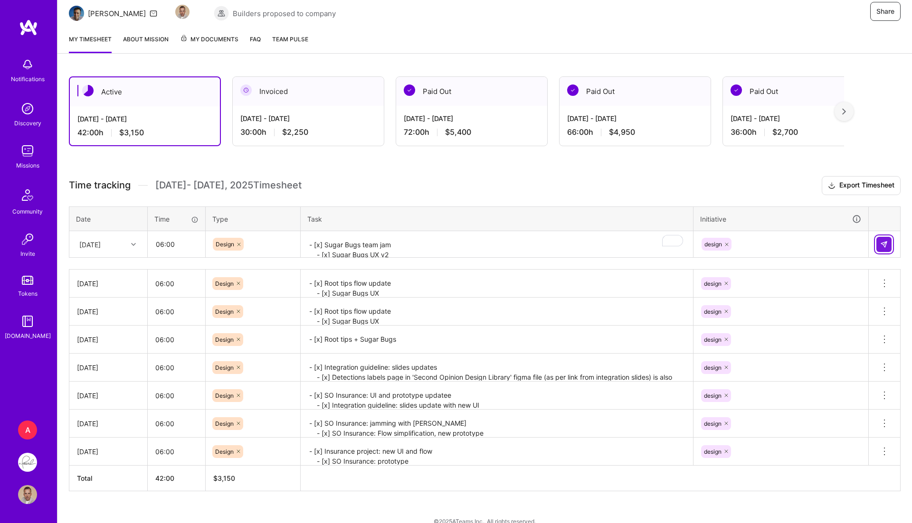
click at [880, 243] on img at bounding box center [884, 245] width 8 height 8
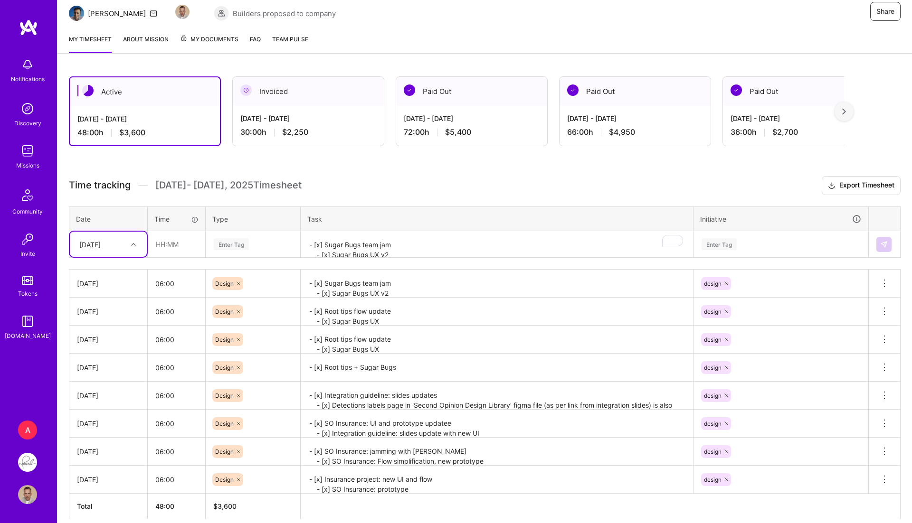
click at [101, 239] on div "[DATE]" at bounding box center [89, 244] width 21 height 10
click at [94, 367] on div "[DATE]" at bounding box center [108, 376] width 77 height 18
click at [180, 247] on input "text" at bounding box center [176, 244] width 57 height 25
type input "06:00"
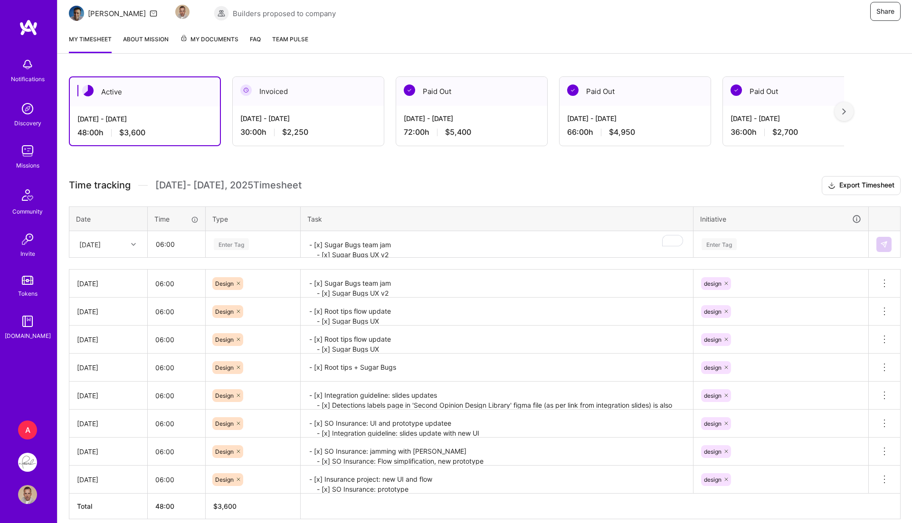
click at [206, 245] on div "Enter Tag" at bounding box center [253, 244] width 94 height 25
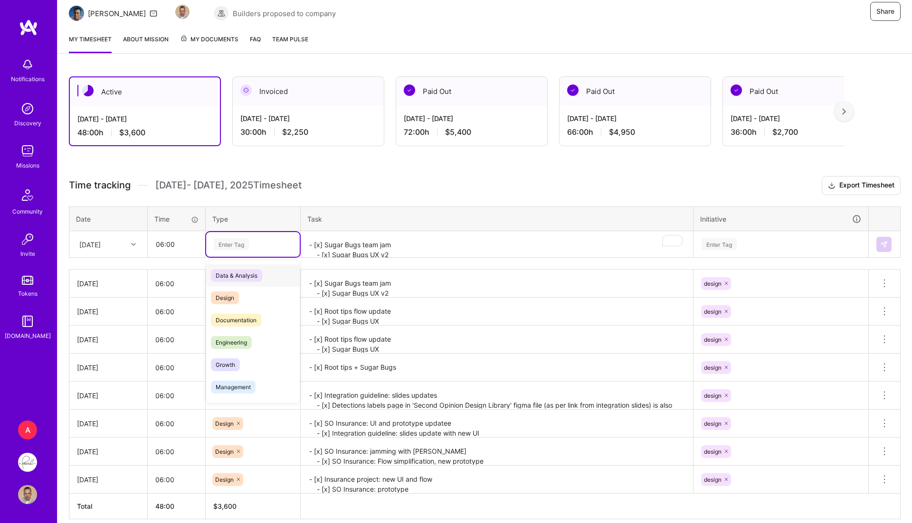
click at [228, 282] on div "Data & Analysis" at bounding box center [253, 276] width 94 height 22
type input "6"
type input "d"
click at [227, 296] on span "Design" at bounding box center [225, 298] width 28 height 13
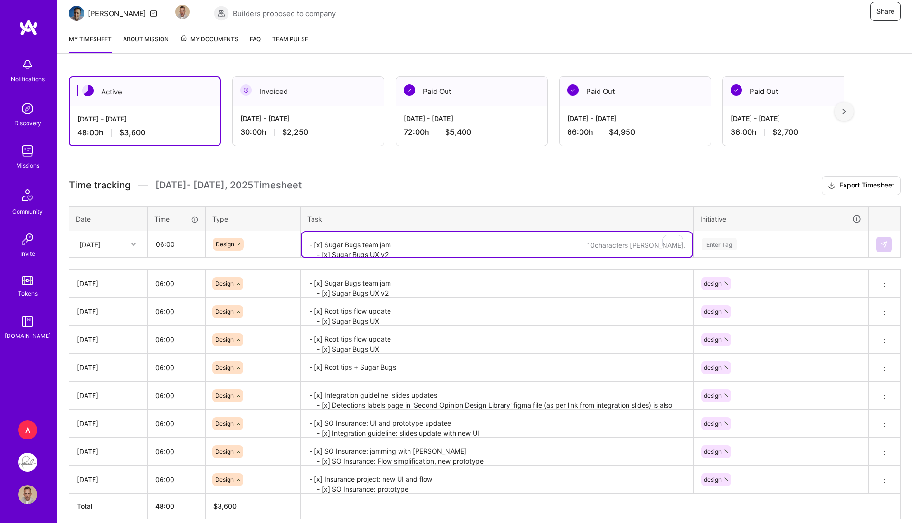
click at [349, 249] on textarea "- [x] Sugar Bugs team jam - [x] Sugar Bugs UX v2 - [x] Sugar Bugs character ver…" at bounding box center [497, 244] width 390 height 25
paste textarea "- [x] Precheck - [x] Amit call"
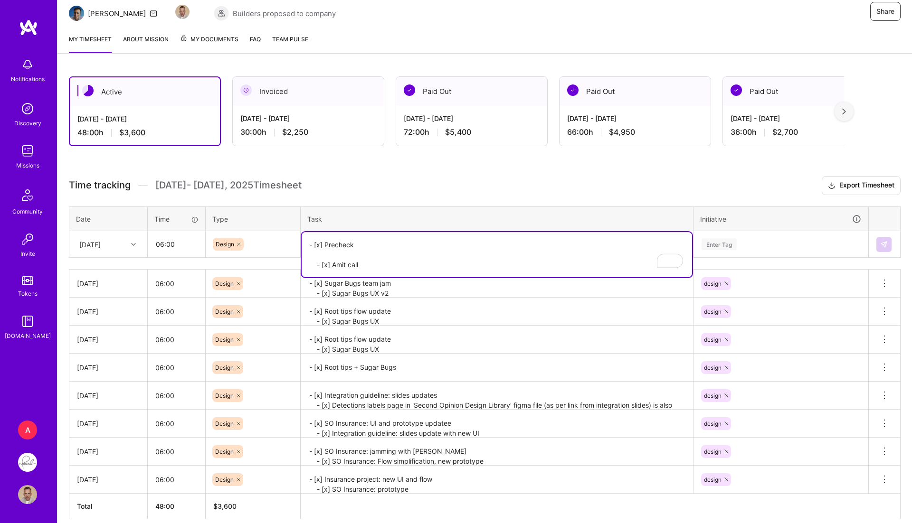
paste textarea "- [x] Precheck"
type textarea "- [x] Precheck - [x] Root tips - [x] Amit call"
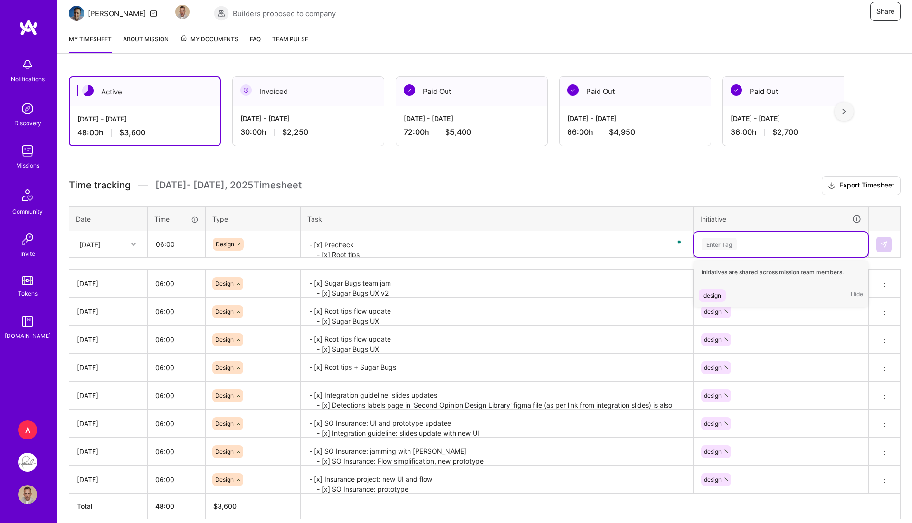
click at [719, 237] on div "Enter Tag" at bounding box center [718, 244] width 35 height 15
click at [713, 293] on div "design" at bounding box center [712, 296] width 18 height 10
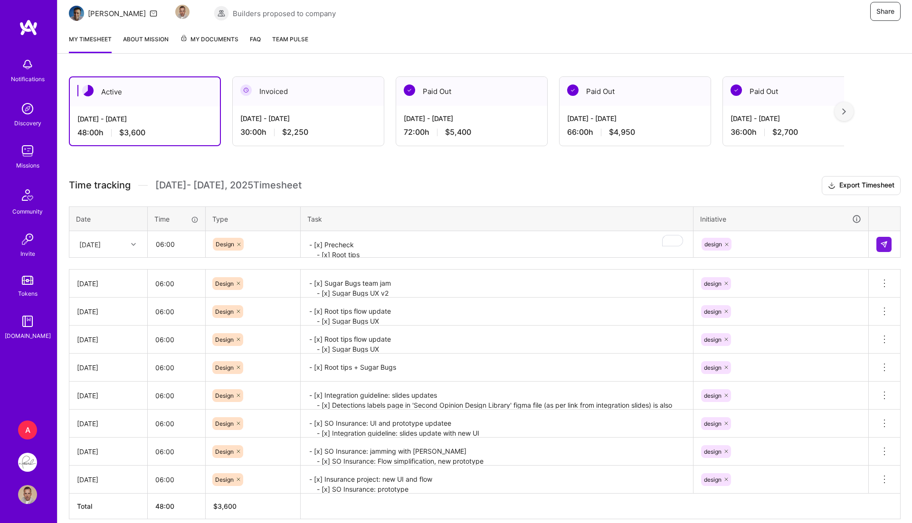
click at [900, 247] on div "Active Aug 16 - Aug 31, 2025 48:00 h $3,600 Invoiced Aug 1 - Aug 15, 2025 30:00…" at bounding box center [484, 315] width 854 height 501
click at [881, 243] on img at bounding box center [884, 245] width 8 height 8
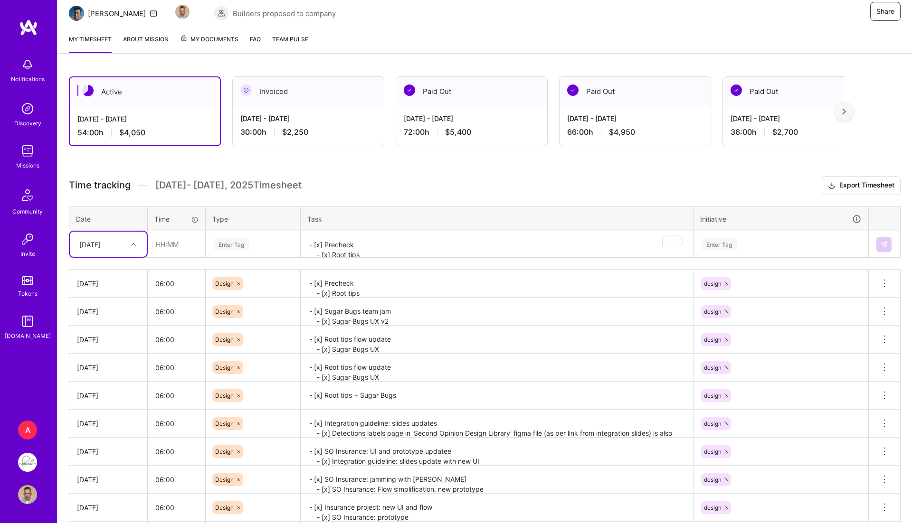
click at [116, 247] on div "[DATE]" at bounding box center [101, 245] width 53 height 16
click at [90, 384] on div "[DATE]" at bounding box center [108, 393] width 77 height 18
click at [183, 242] on input "text" at bounding box center [176, 244] width 57 height 25
type input "06:00"
click at [244, 238] on div "Enter Tag" at bounding box center [231, 244] width 35 height 15
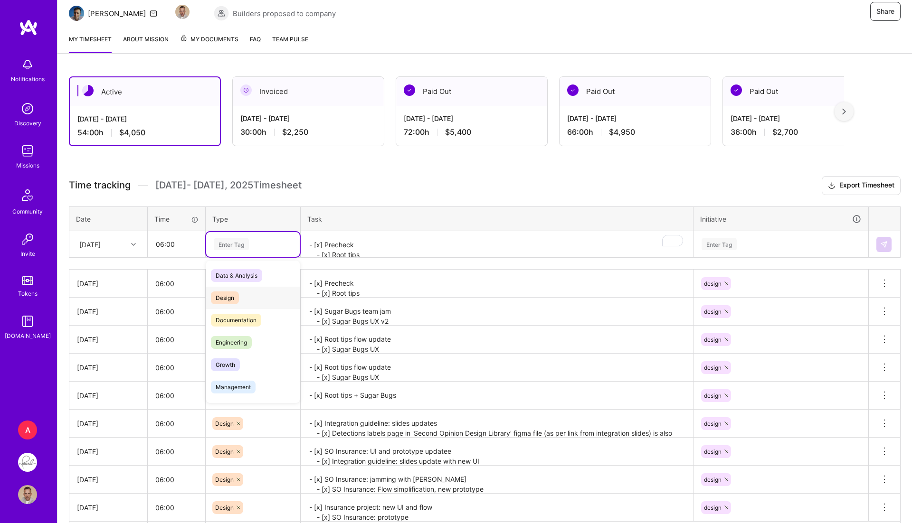
click at [221, 289] on div "Design" at bounding box center [253, 298] width 94 height 22
click at [328, 245] on textarea "- [x] Precheck - [x] Root tips - [x] Amit call" at bounding box center [497, 244] width 390 height 25
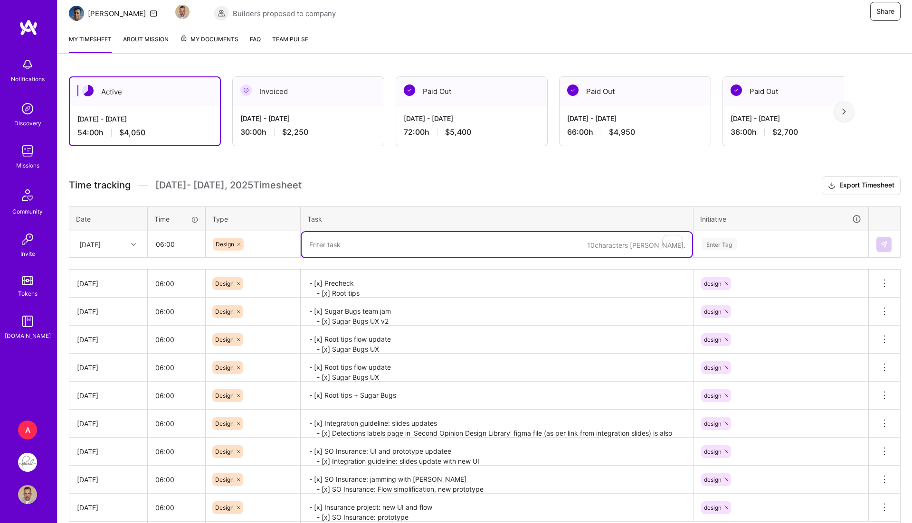
paste textarea "- [ ] Amit call - [x] Root tips update - [x] Second opinion customer feedback"
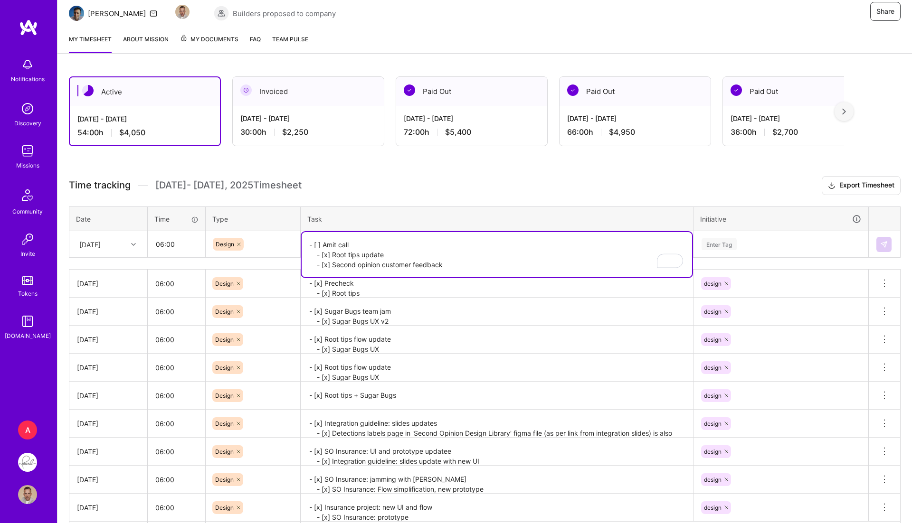
click at [682, 245] on div "- [ ] Amit call - [x] Root tips update - [x] Second opinion customer feedback" at bounding box center [496, 245] width 391 height 0
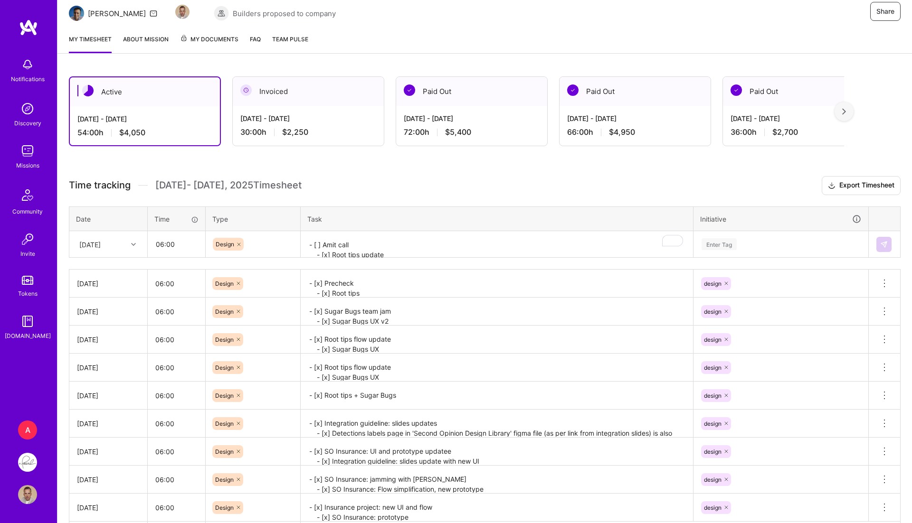
click at [728, 246] on div "Enter Tag" at bounding box center [718, 244] width 35 height 15
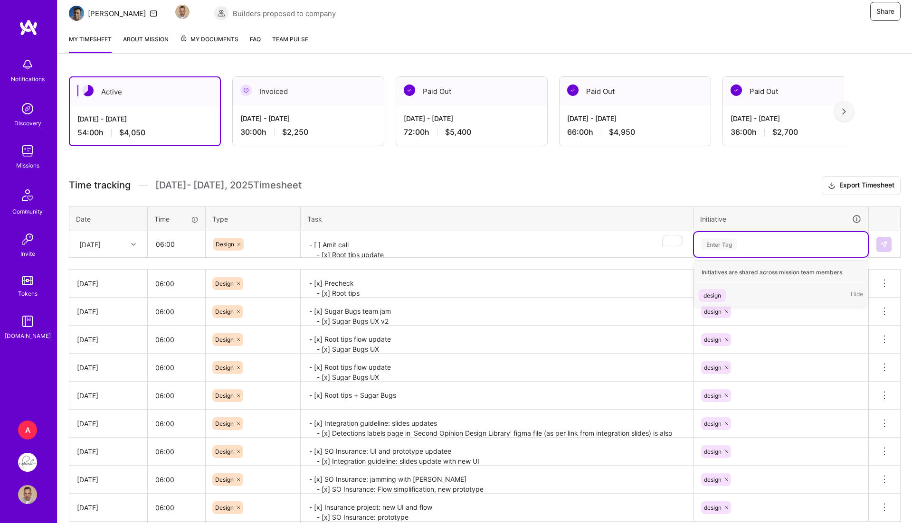
click at [717, 292] on div "design" at bounding box center [712, 296] width 18 height 10
click at [324, 238] on textarea "- [ ] Amit call - [x] Root tips update - [x] Second opinion customer feedback" at bounding box center [497, 244] width 390 height 25
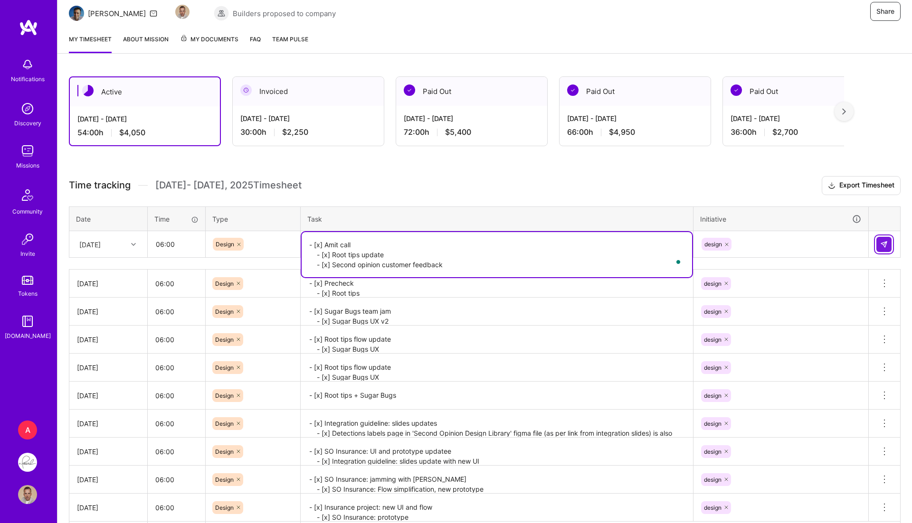
type textarea "- [x] Amit call - [x] Root tips update - [x] Second opinion customer feedback"
click at [889, 243] on button at bounding box center [883, 244] width 15 height 15
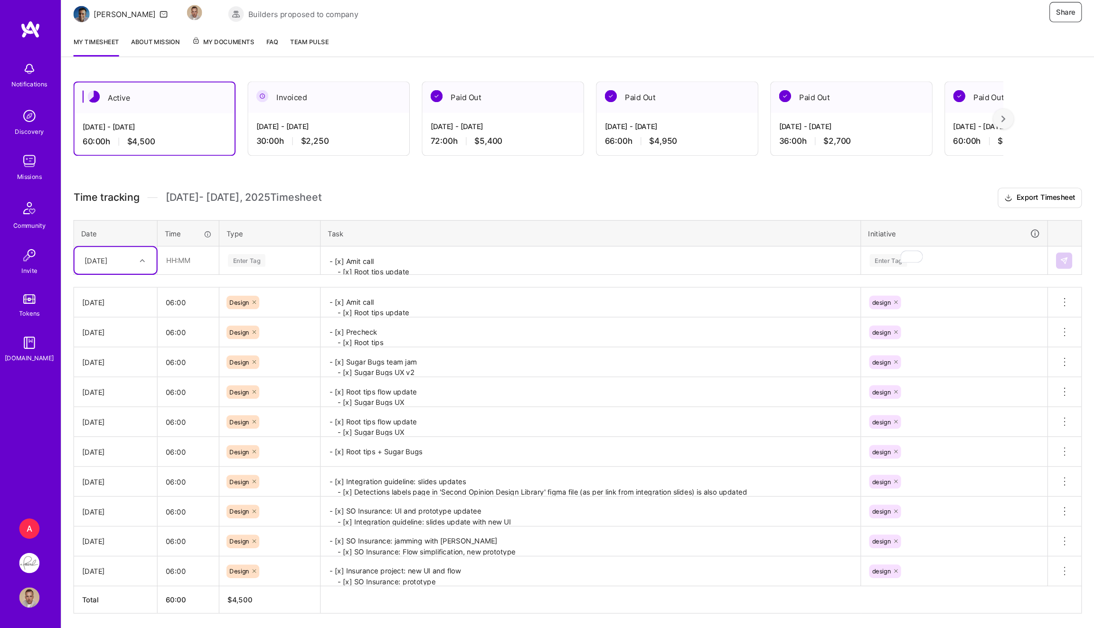
scroll to position [89, 0]
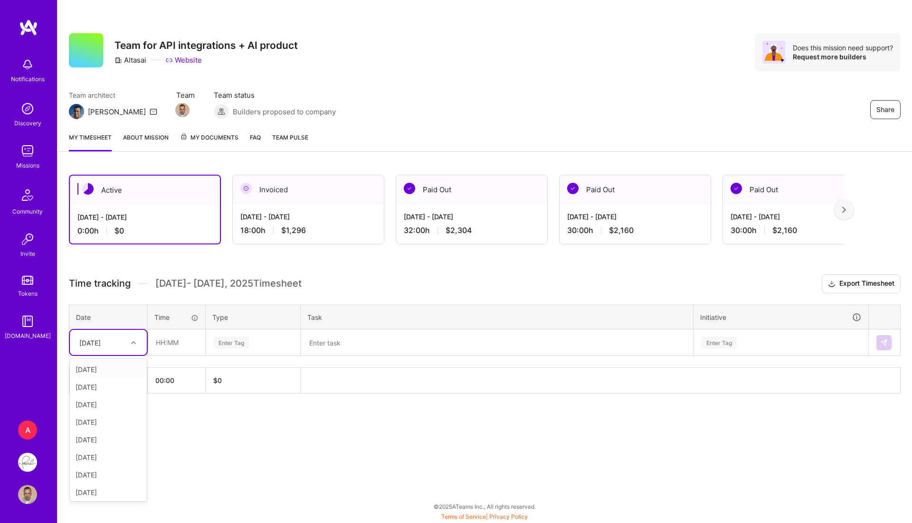
click at [118, 340] on div "[DATE]" at bounding box center [101, 343] width 53 height 16
click at [104, 362] on div "[DATE]" at bounding box center [108, 370] width 77 height 18
click at [101, 340] on div "[DATE]" at bounding box center [89, 343] width 21 height 10
click at [111, 383] on div "[DATE]" at bounding box center [108, 388] width 77 height 18
click at [118, 341] on div "[DATE]" at bounding box center [101, 343] width 53 height 16
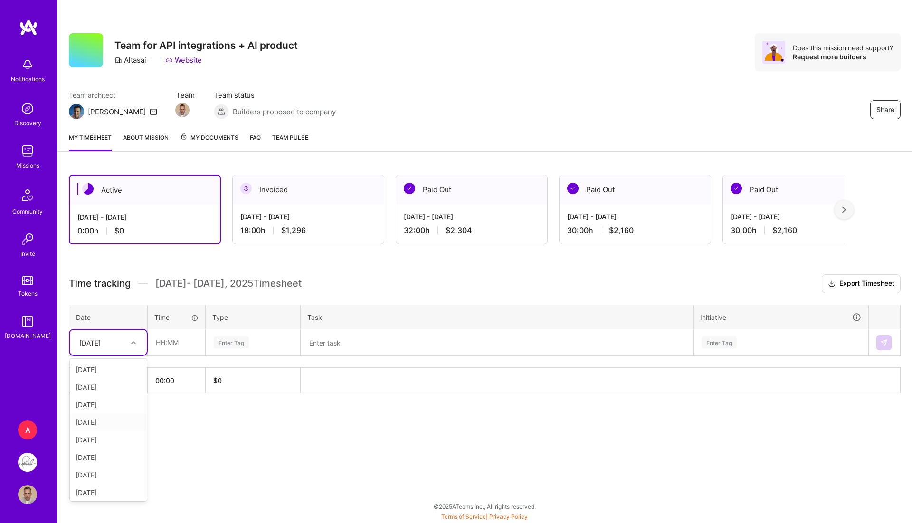
click at [114, 420] on div "[DATE]" at bounding box center [108, 423] width 77 height 18
click at [177, 343] on input "text" at bounding box center [176, 342] width 57 height 25
type input "06:00"
click at [227, 340] on div "Enter Tag" at bounding box center [231, 342] width 35 height 15
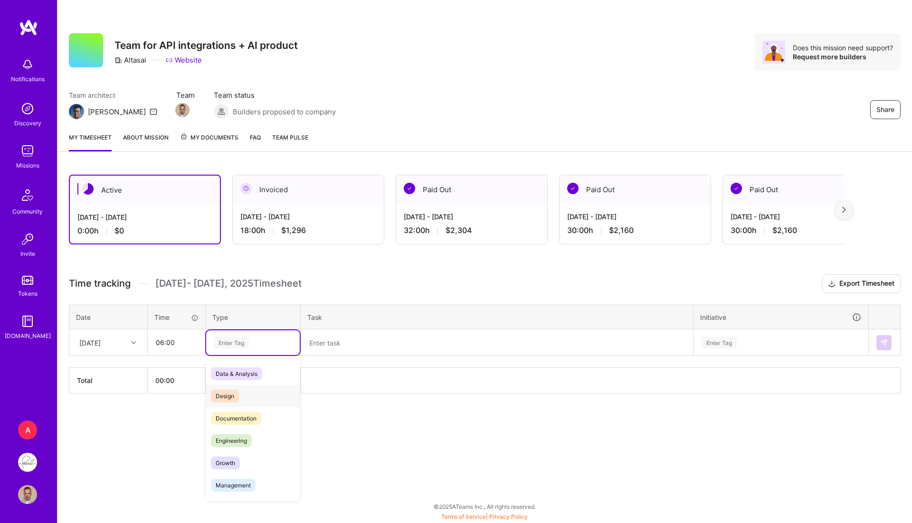
click at [224, 395] on span "Design" at bounding box center [225, 396] width 28 height 13
click at [326, 348] on textarea at bounding box center [497, 343] width 390 height 25
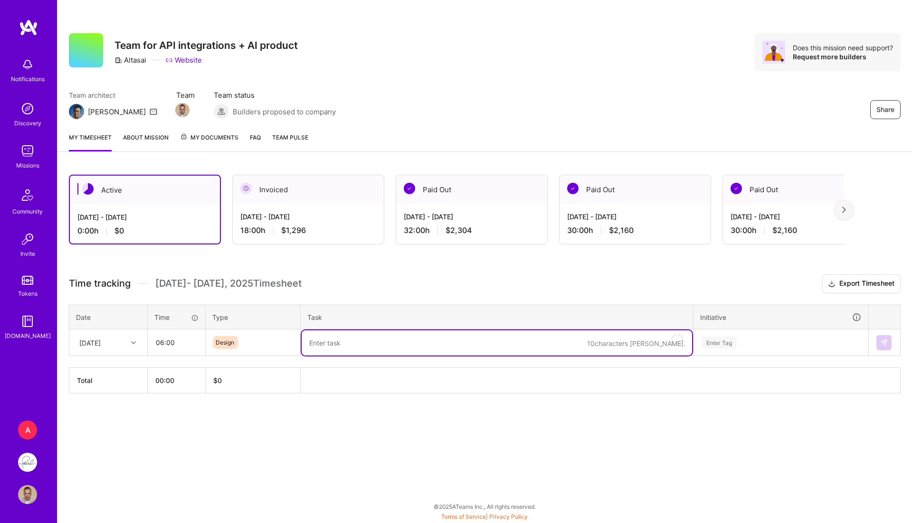
paste textarea "- [x] Updating screens with DS components: Cloud map - [x] New DS components: m…"
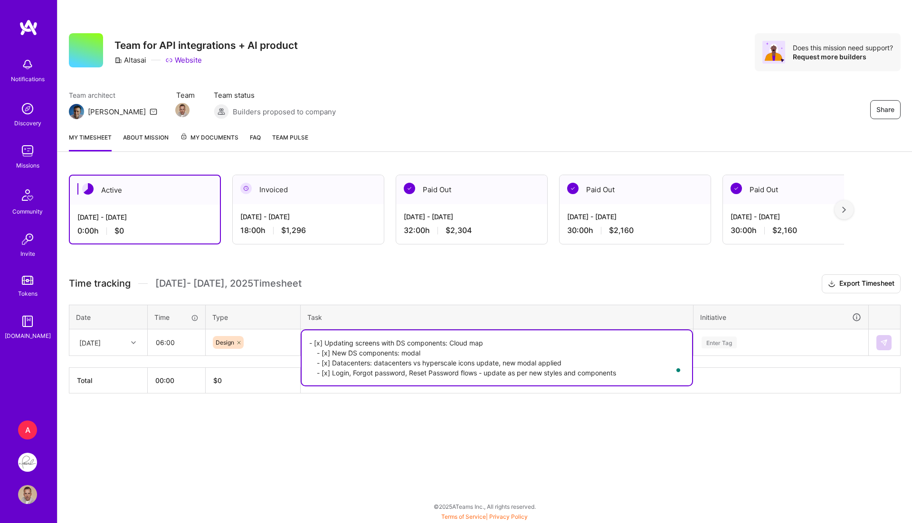
type textarea "- [x] Updating screens with DS components: Cloud map - [x] New DS components: m…"
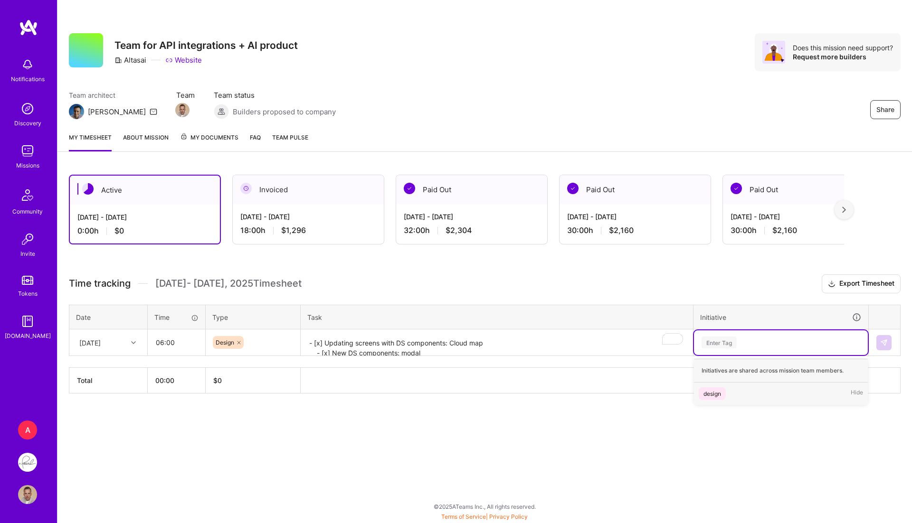
click at [725, 349] on div "Enter Tag" at bounding box center [781, 343] width 174 height 25
click at [714, 393] on div "design" at bounding box center [712, 394] width 18 height 10
click at [879, 343] on button at bounding box center [883, 342] width 15 height 15
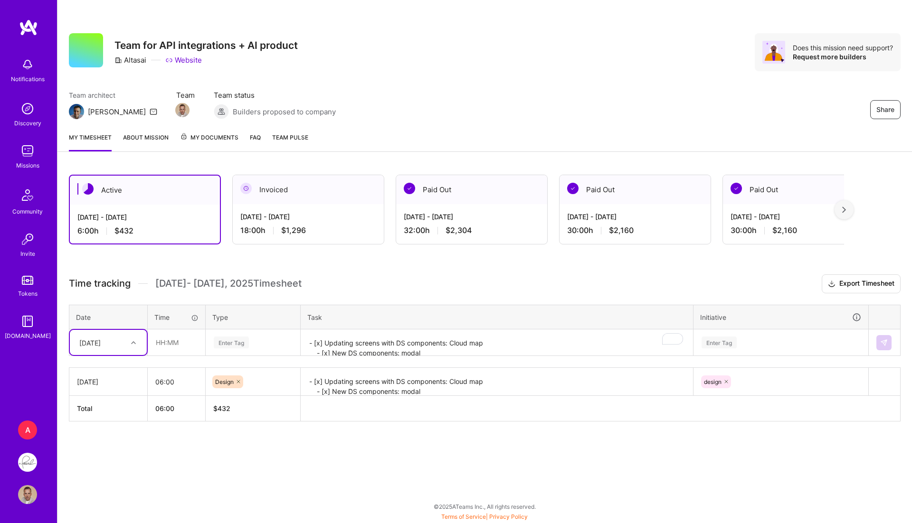
click at [120, 346] on div "[DATE]" at bounding box center [101, 343] width 53 height 16
click at [116, 415] on div "[DATE]" at bounding box center [108, 423] width 77 height 18
click at [190, 344] on input "text" at bounding box center [176, 342] width 57 height 25
type input "04:00"
click at [228, 341] on div "Enter Tag" at bounding box center [231, 342] width 35 height 15
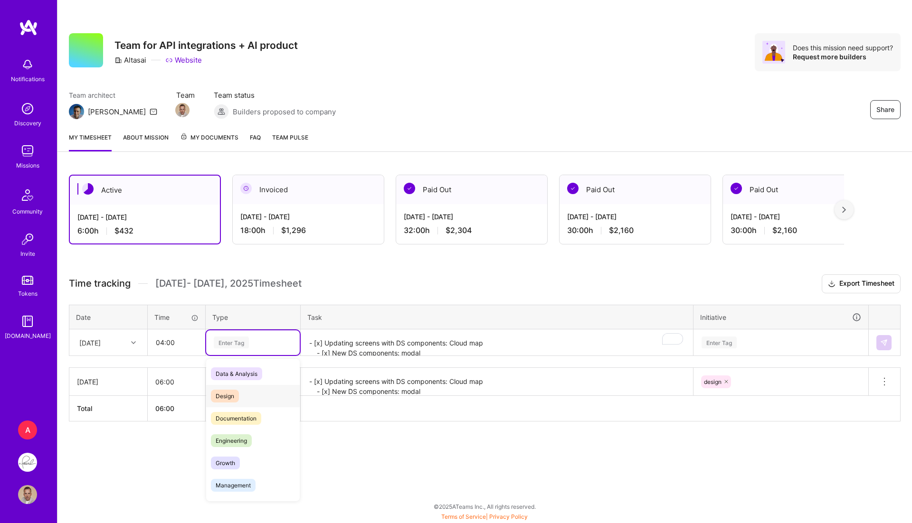
click at [224, 393] on span "Design" at bounding box center [225, 396] width 28 height 13
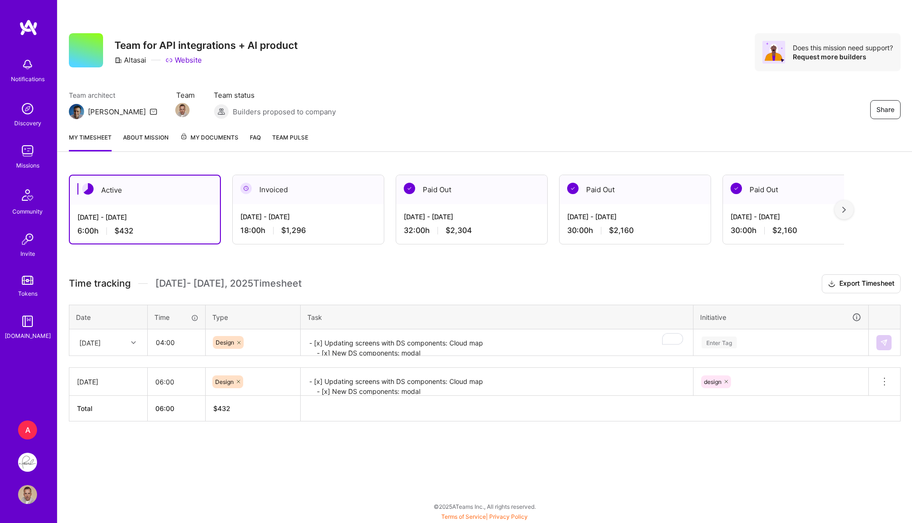
click at [356, 361] on div "Time tracking [DATE] - [DATE] Timesheet Export Timesheet Date Time Type Task In…" at bounding box center [485, 348] width 832 height 147
click at [345, 340] on textarea "- [x] Updating screens with DS components: Cloud map - [x] New DS components: m…" at bounding box center [497, 343] width 390 height 25
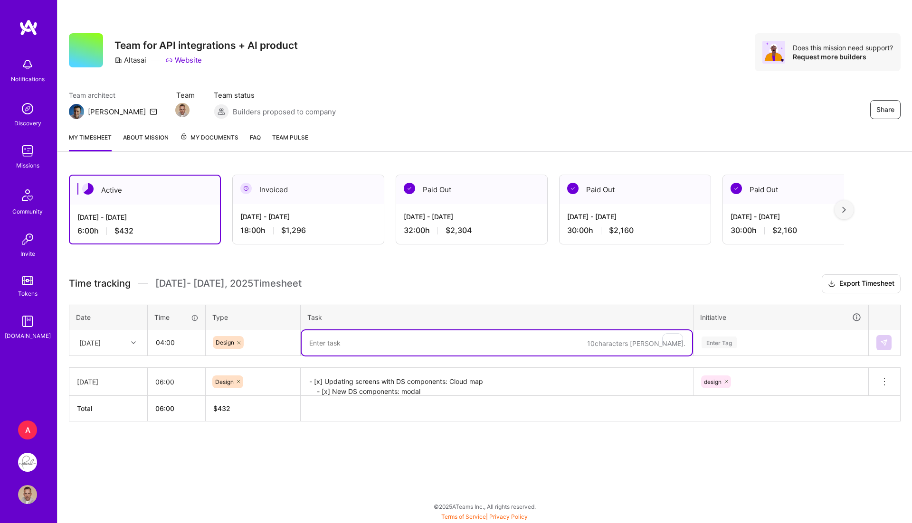
paste textarea "- [x] AI process of multiple questions, UI and prototype - [x] Cloud + Datacent…"
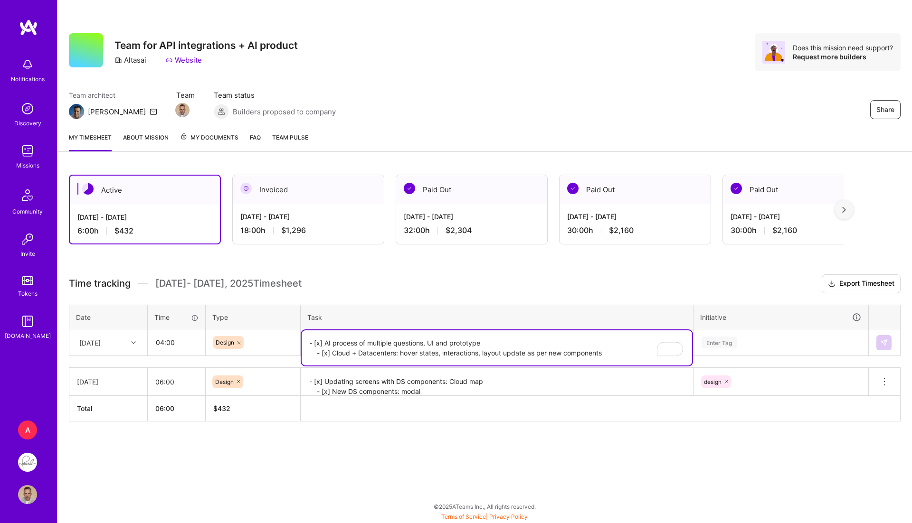
type textarea "- [x] AI process of multiple questions, UI and prototype - [x] Cloud + Datacent…"
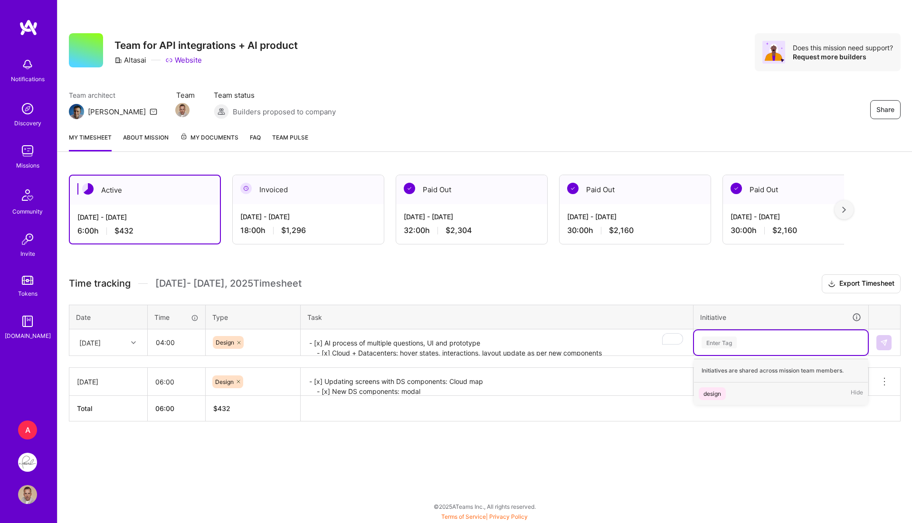
click at [724, 339] on div "Enter Tag" at bounding box center [718, 342] width 35 height 15
click at [716, 389] on div "design" at bounding box center [712, 394] width 18 height 10
click at [876, 341] on button at bounding box center [883, 342] width 15 height 15
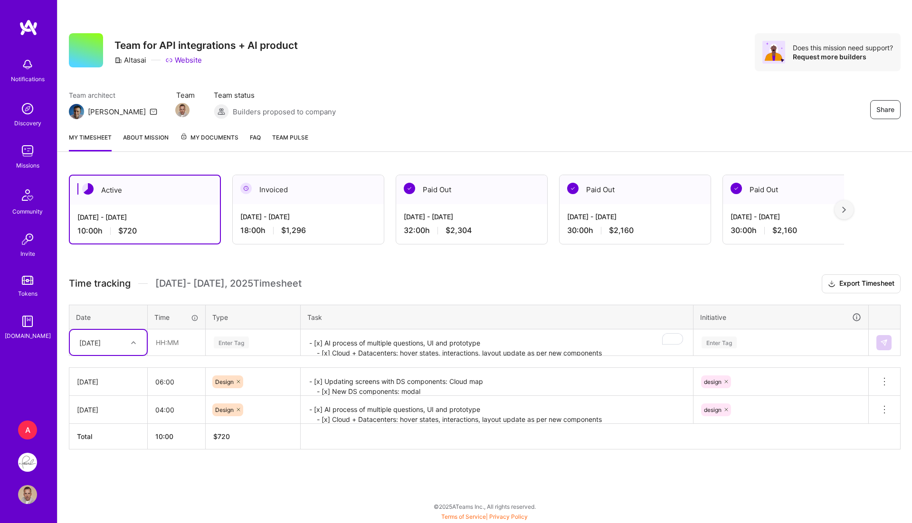
click at [101, 340] on div "[DATE]" at bounding box center [89, 343] width 21 height 10
click at [106, 389] on div "[DATE]" at bounding box center [108, 394] width 77 height 18
click at [185, 330] on td at bounding box center [177, 343] width 58 height 27
click at [172, 338] on input "text" at bounding box center [176, 342] width 57 height 25
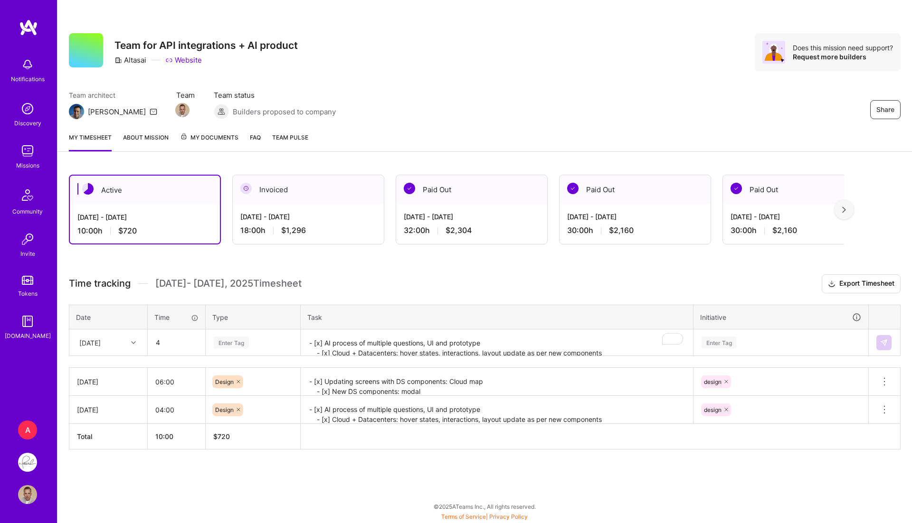
type input "04:00"
click at [249, 337] on div "Enter Tag" at bounding box center [253, 343] width 80 height 12
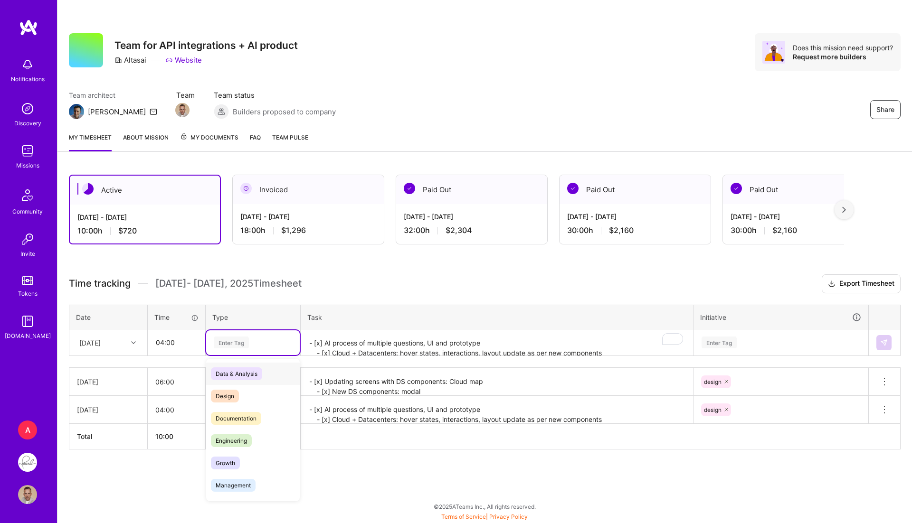
click at [233, 386] on div "Design" at bounding box center [253, 396] width 94 height 22
click at [345, 355] on div "Time tracking [DATE] - [DATE] Timesheet Export Timesheet Date Time Type Task In…" at bounding box center [485, 362] width 832 height 175
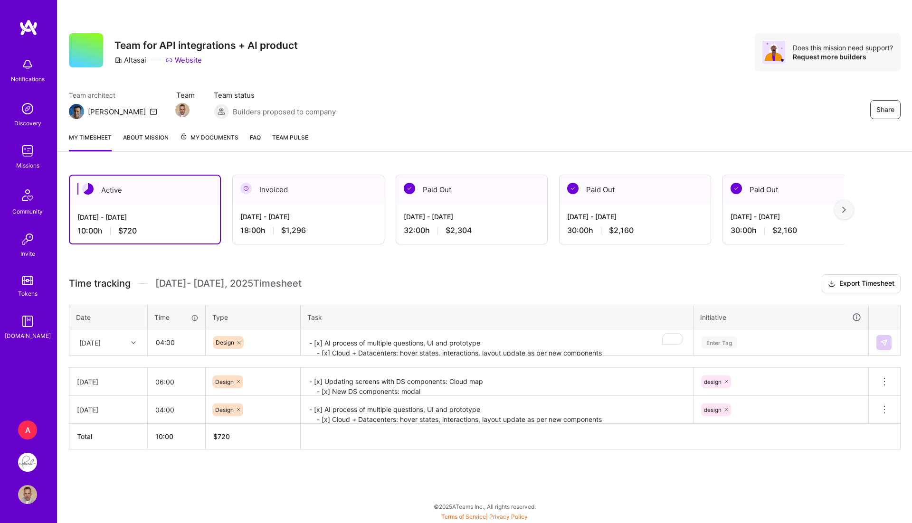
click at [339, 347] on textarea "- [x] AI process of multiple questions, UI and prototype - [x] Cloud + Datacent…" at bounding box center [497, 343] width 390 height 25
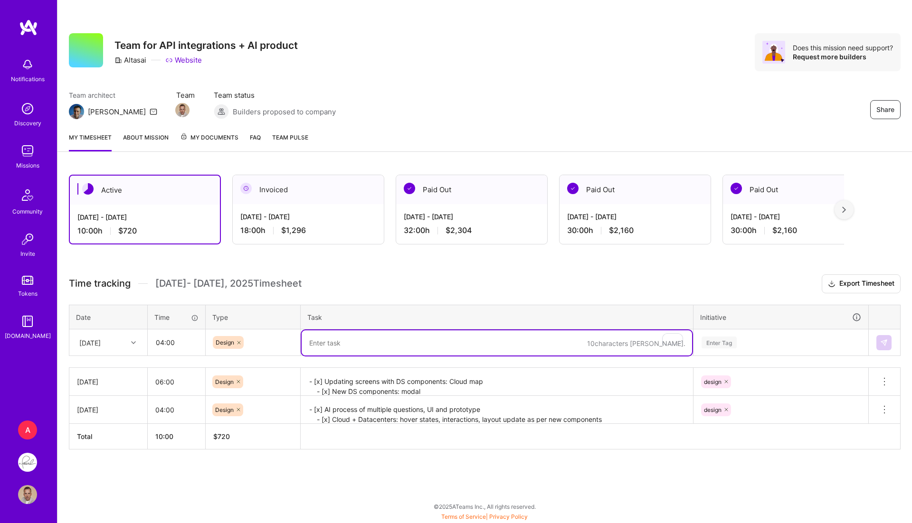
paste textarea "- [x] Home dashboard animation v2, with AI update"
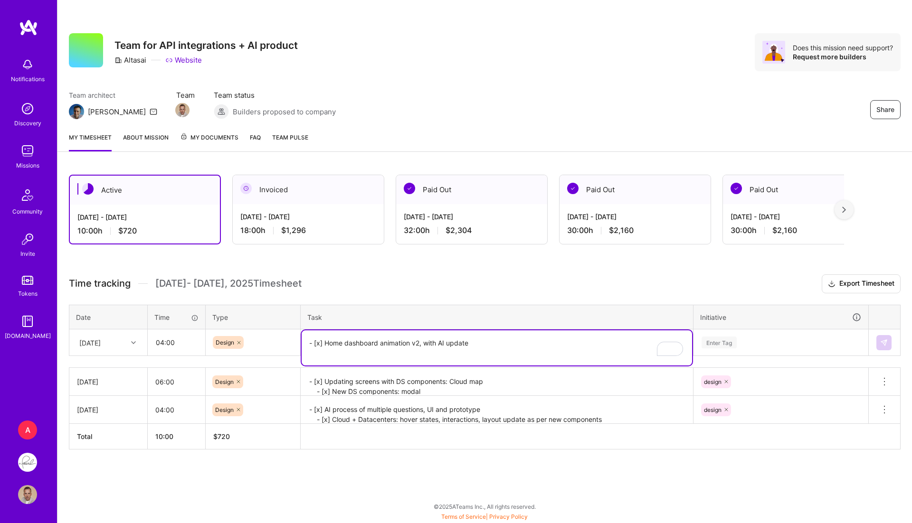
paste textarea "New DS components:"
paste textarea "- [x]"
type textarea "- [x] Home dashboard animation v2, with AI update - [x] New DS components"
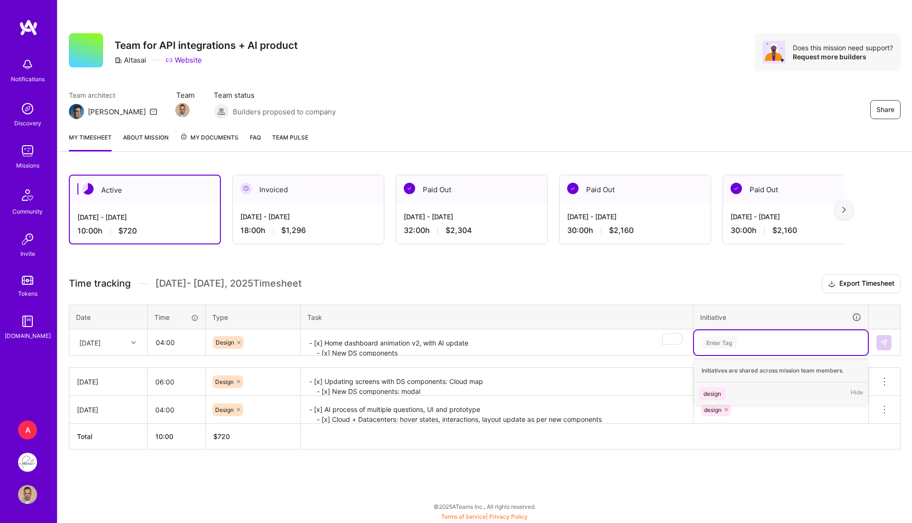
click at [720, 338] on div "Enter Tag" at bounding box center [718, 342] width 35 height 15
click at [712, 389] on div "design" at bounding box center [712, 394] width 18 height 10
click at [879, 343] on button at bounding box center [883, 342] width 15 height 15
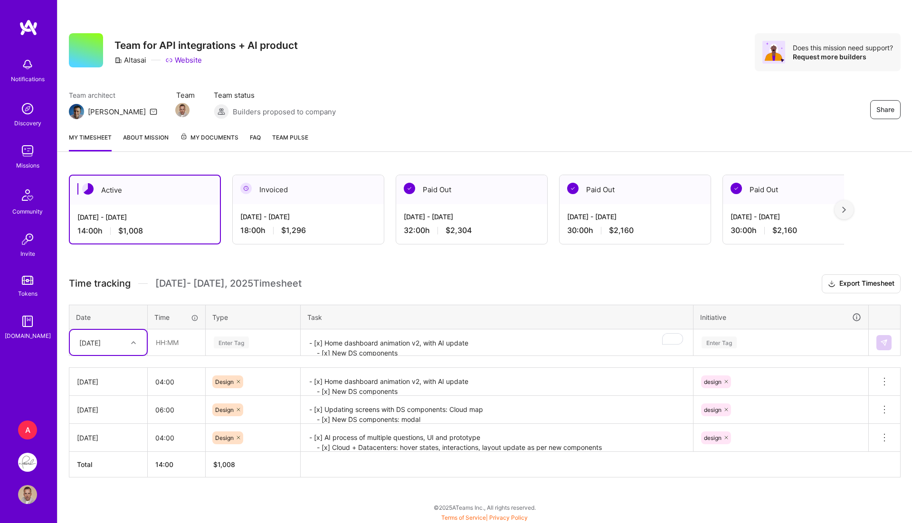
click at [133, 337] on div at bounding box center [134, 343] width 15 height 12
click at [105, 473] on div "[DATE]" at bounding box center [108, 478] width 77 height 18
click at [165, 337] on input "text" at bounding box center [176, 342] width 57 height 25
type input "04:00"
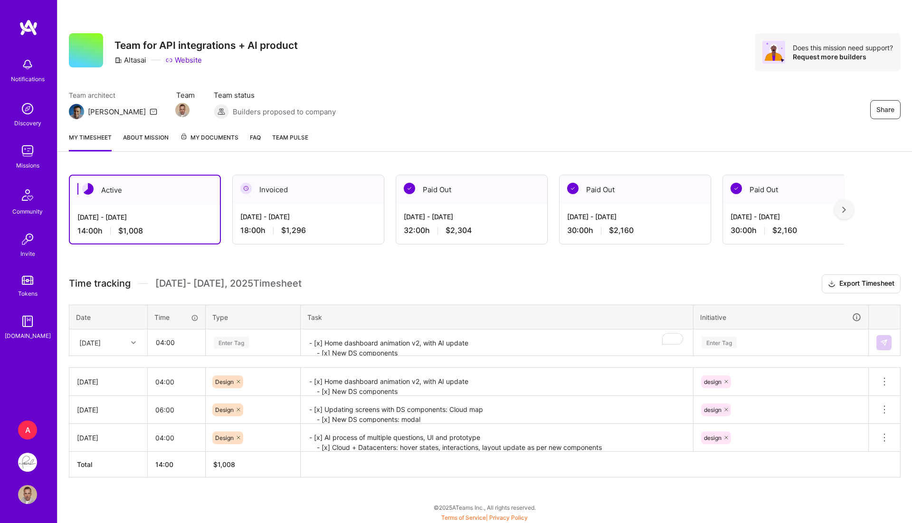
click at [257, 343] on div "Enter Tag" at bounding box center [253, 343] width 80 height 12
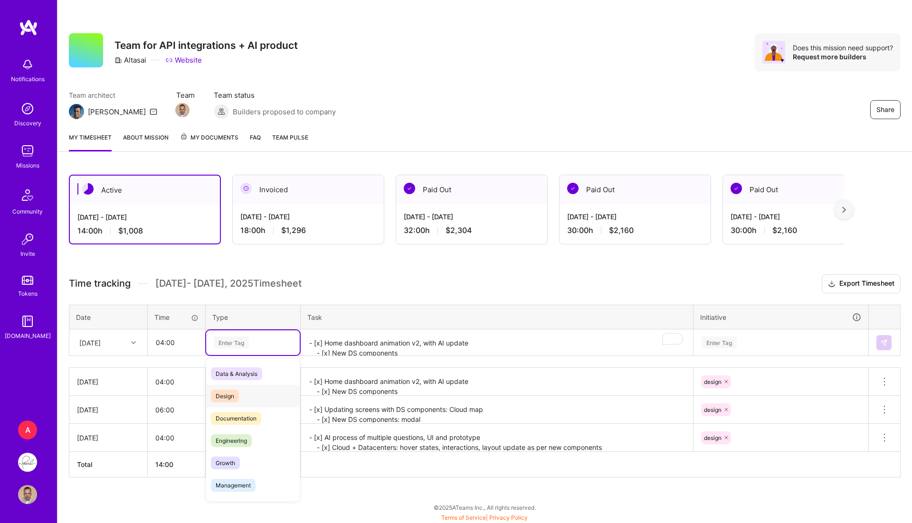
click at [234, 397] on span "Design" at bounding box center [225, 396] width 28 height 13
click at [362, 333] on textarea "- [x] Home dashboard animation v2, with AI update - [x] New DS components" at bounding box center [497, 343] width 390 height 25
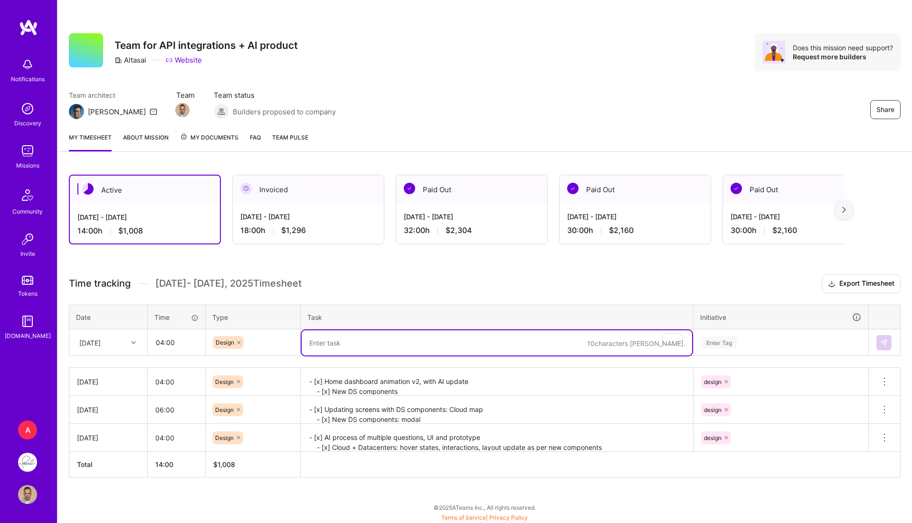
paste textarea "- [x] Team call, AI exec and onboarding UX jam"
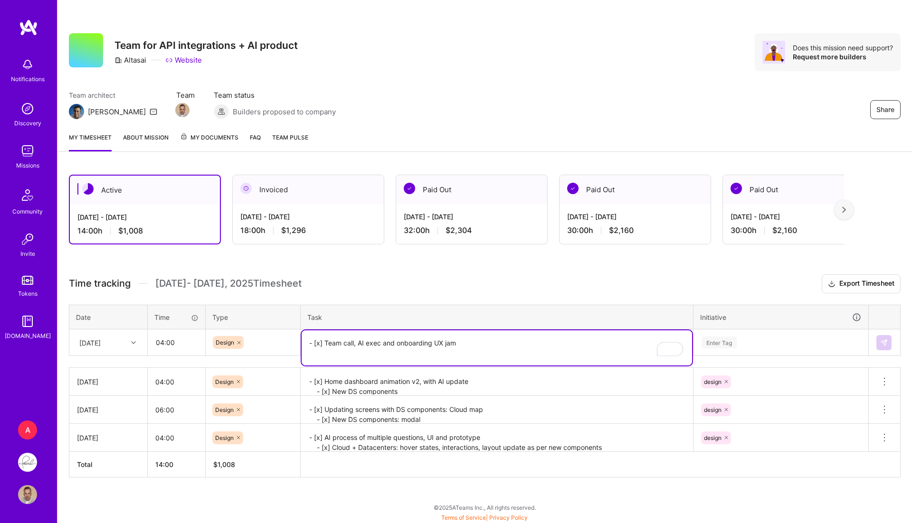
paste textarea "- [x] Team call, AI exec and onboarding UX jam"
click at [327, 355] on textarea "- [x] Team call, AI exec and onboarding UX jam - [x] Team call, AI exec and onb…" at bounding box center [497, 348] width 390 height 35
type textarea "- [x] Team call, AI exec and onboarding UX jam - [x] New UX tasks"
click at [734, 343] on div "Enter Tag" at bounding box center [718, 342] width 35 height 15
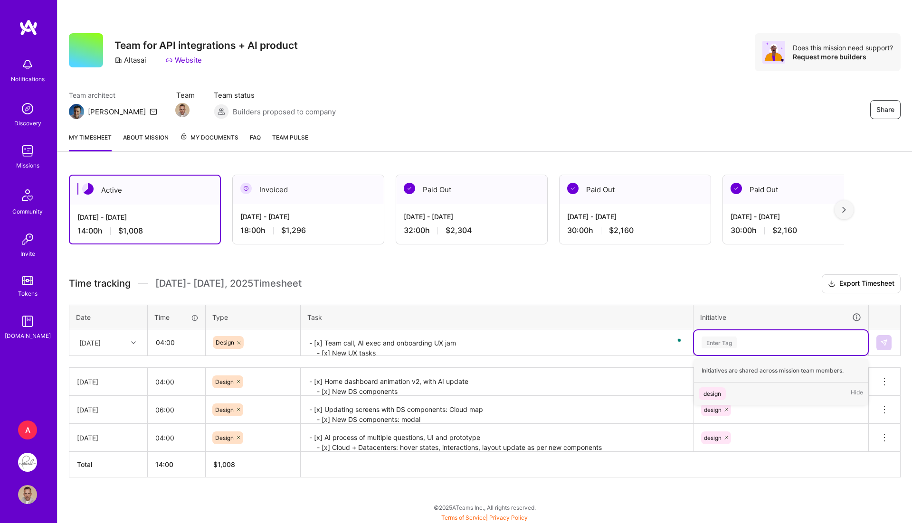
click at [707, 389] on div "design" at bounding box center [712, 394] width 18 height 10
click at [882, 341] on img at bounding box center [884, 343] width 8 height 8
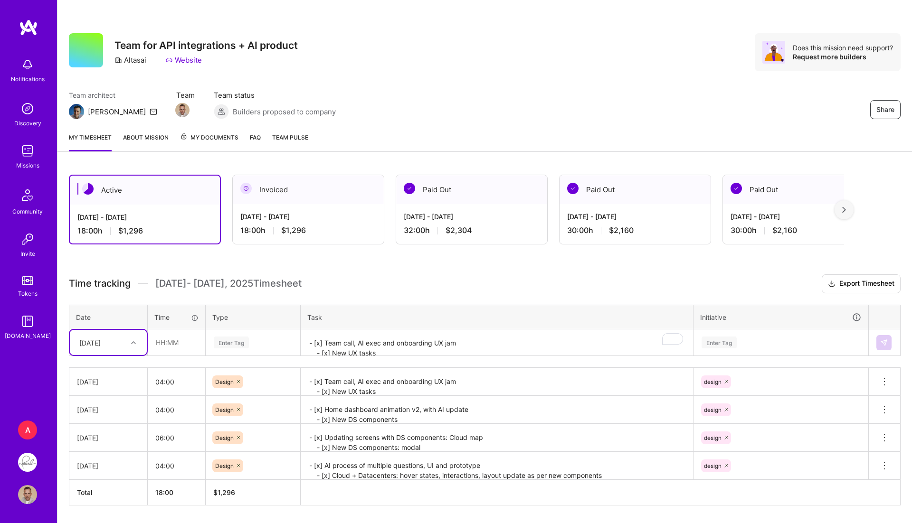
click at [120, 340] on div "[DATE]" at bounding box center [101, 343] width 53 height 16
click at [82, 497] on div "[DATE]" at bounding box center [108, 492] width 77 height 18
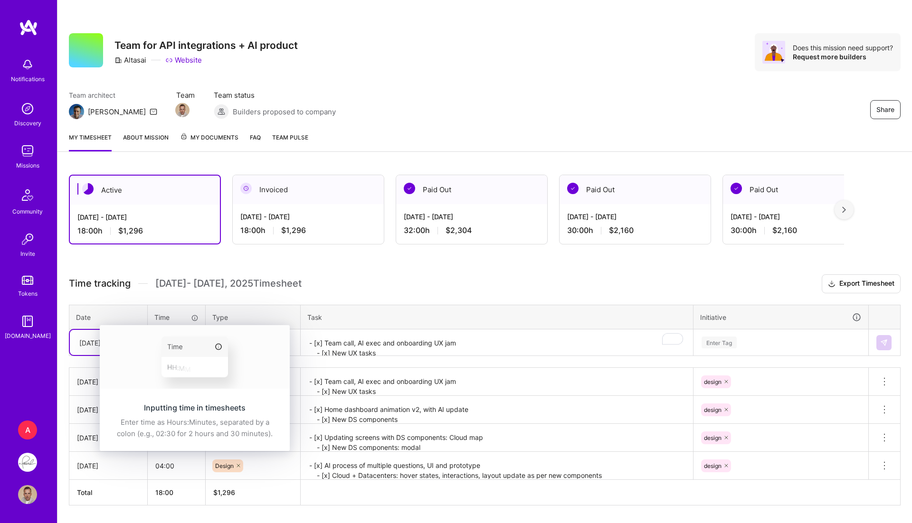
click at [174, 391] on div "Inputting time in timesheets Enter time as Hours:Minutes, separated by a colon …" at bounding box center [195, 421] width 190 height 60
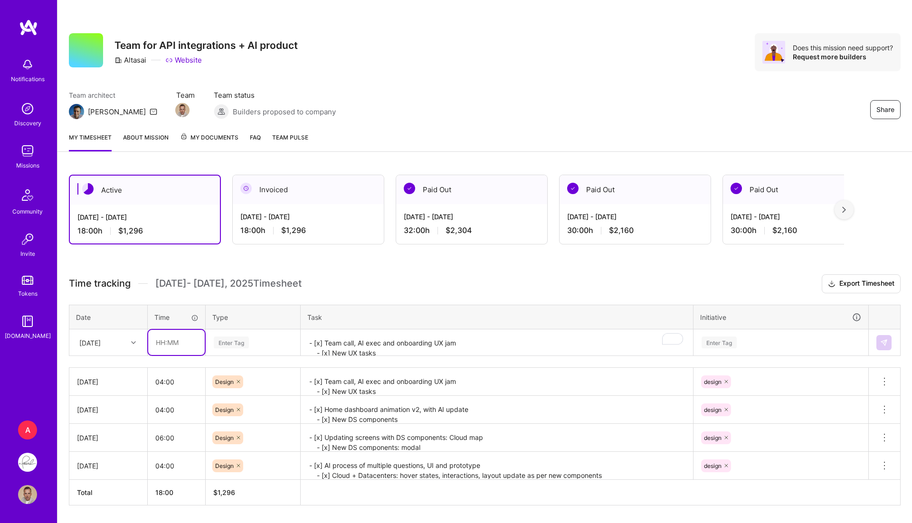
click at [166, 349] on input "text" at bounding box center [176, 342] width 57 height 25
type input "06:00"
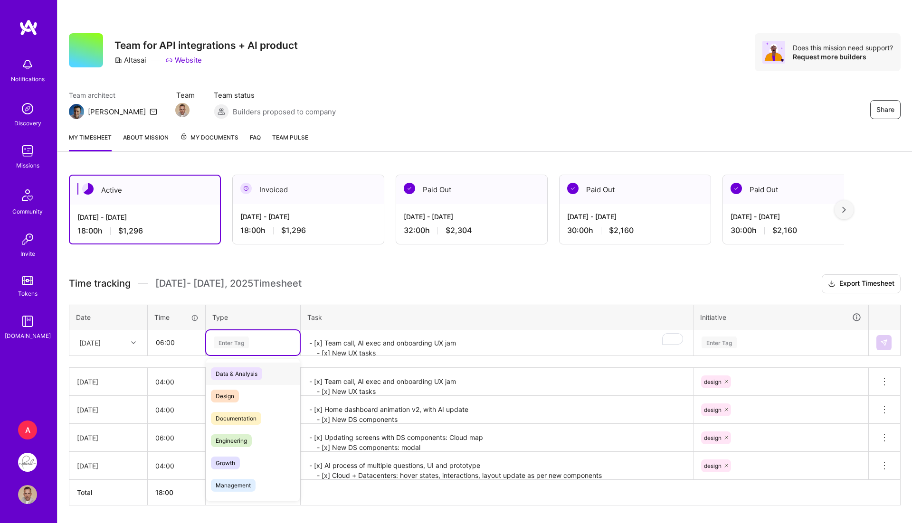
click at [226, 342] on div "Enter Tag" at bounding box center [231, 342] width 35 height 15
click at [226, 392] on span "Design" at bounding box center [225, 396] width 28 height 13
click at [333, 344] on textarea "- [x] Team call, AI exec and onboarding UX jam - [x] New UX tasks" at bounding box center [497, 343] width 390 height 25
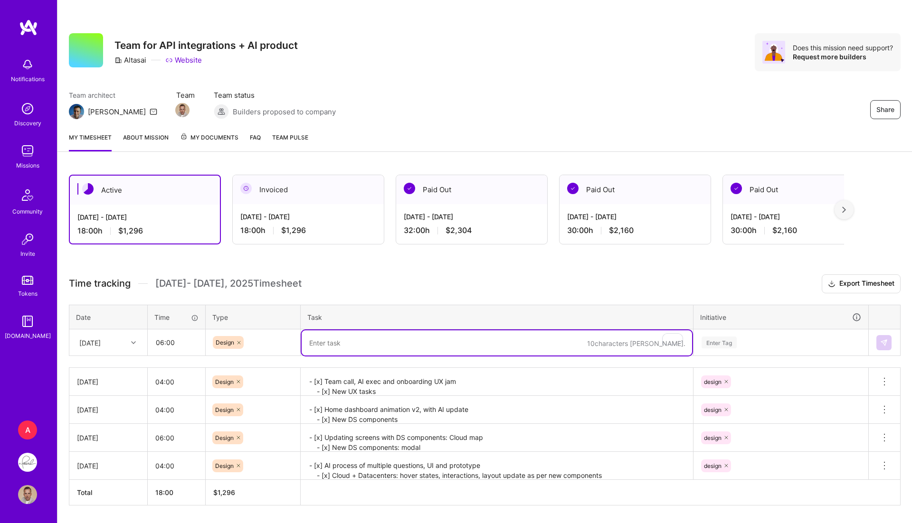
paste textarea "- [x] User permissions UX & UI - [x] Onboarding - [x] Exec summary / AI interac…"
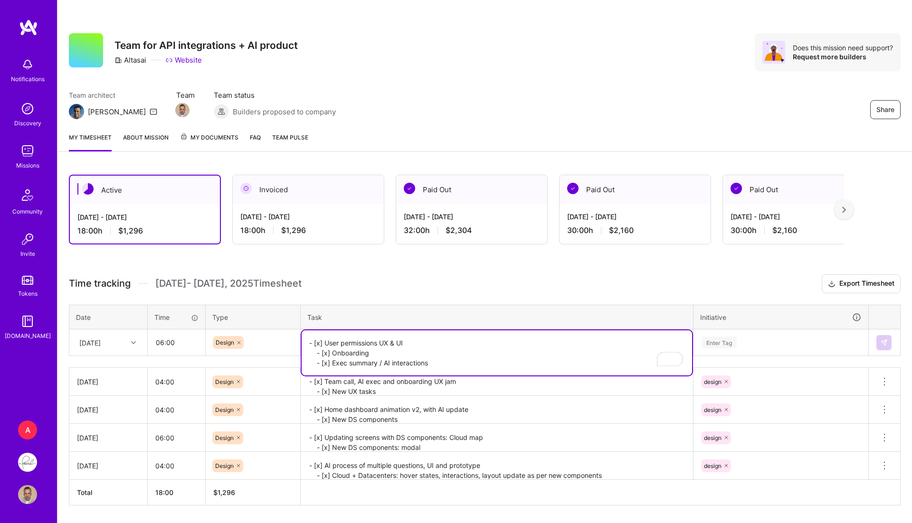
type textarea "- [x] User permissions UX & UI - [x] Onboarding - [x] Exec summary / AI interac…"
click at [711, 338] on div "Enter Tag" at bounding box center [718, 342] width 35 height 15
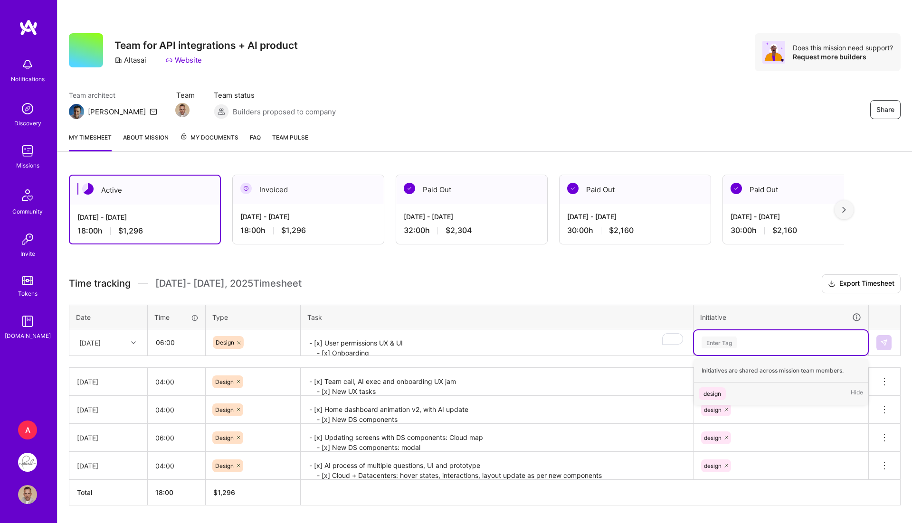
click at [714, 383] on div "design Hide" at bounding box center [781, 394] width 174 height 22
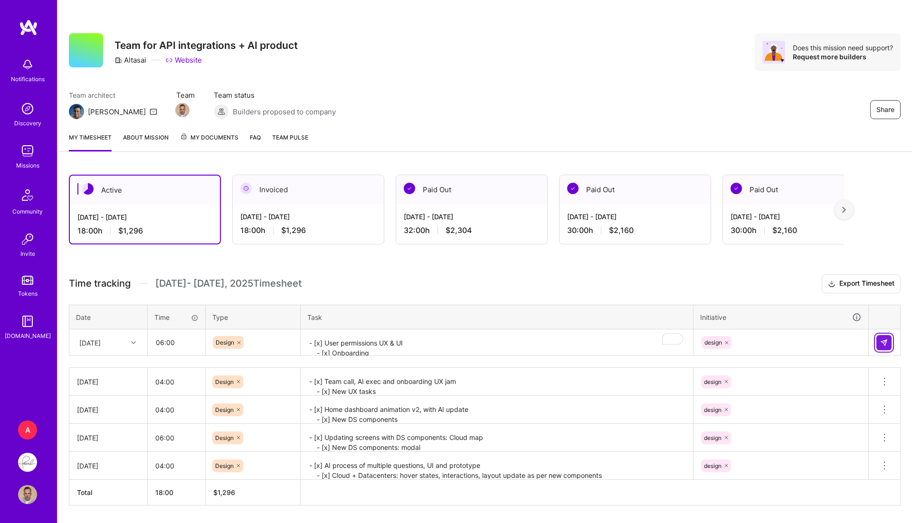
click at [879, 339] on button at bounding box center [883, 342] width 15 height 15
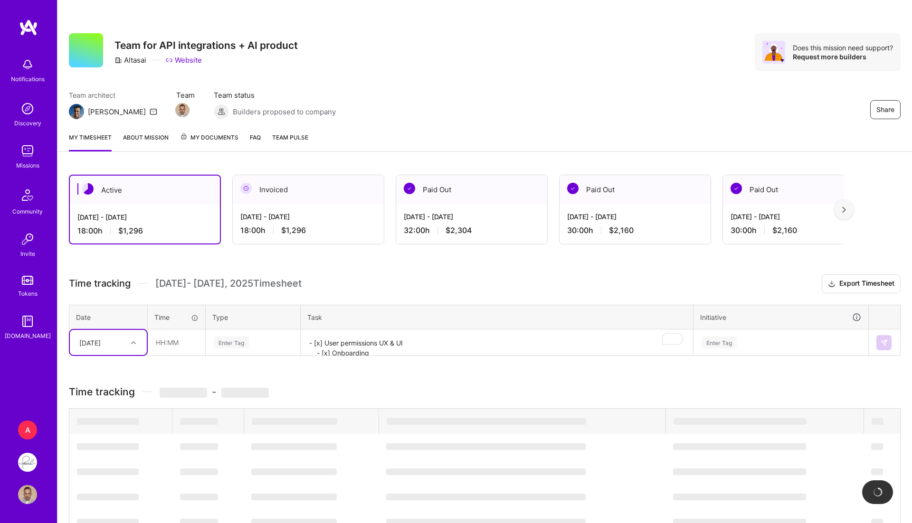
click at [114, 322] on th "Date" at bounding box center [108, 317] width 78 height 25
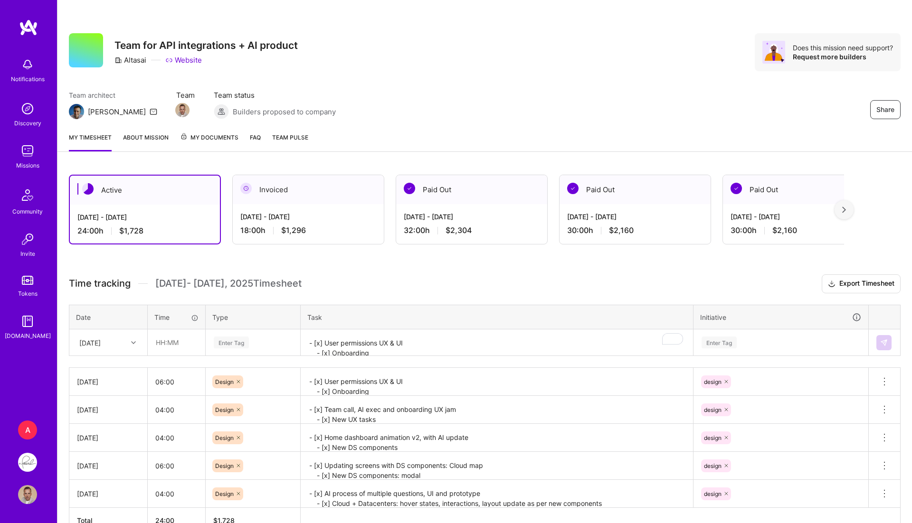
click at [121, 341] on div "[DATE]" at bounding box center [101, 343] width 53 height 16
click at [101, 340] on div "[DATE]" at bounding box center [89, 343] width 21 height 10
click at [97, 484] on div "[DATE]" at bounding box center [108, 492] width 77 height 18
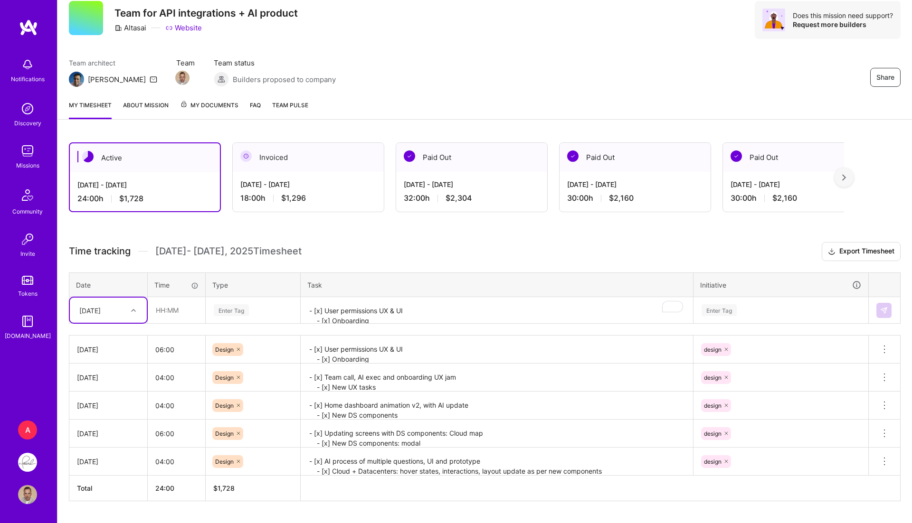
scroll to position [40, 0]
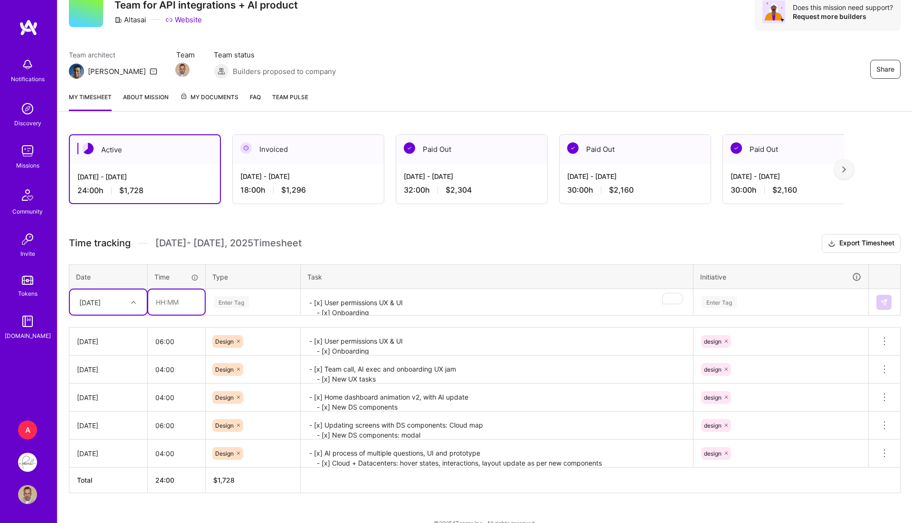
click at [176, 298] on input "text" at bounding box center [176, 302] width 57 height 25
type input "04:00"
click at [225, 300] on div "Enter Tag" at bounding box center [231, 302] width 35 height 15
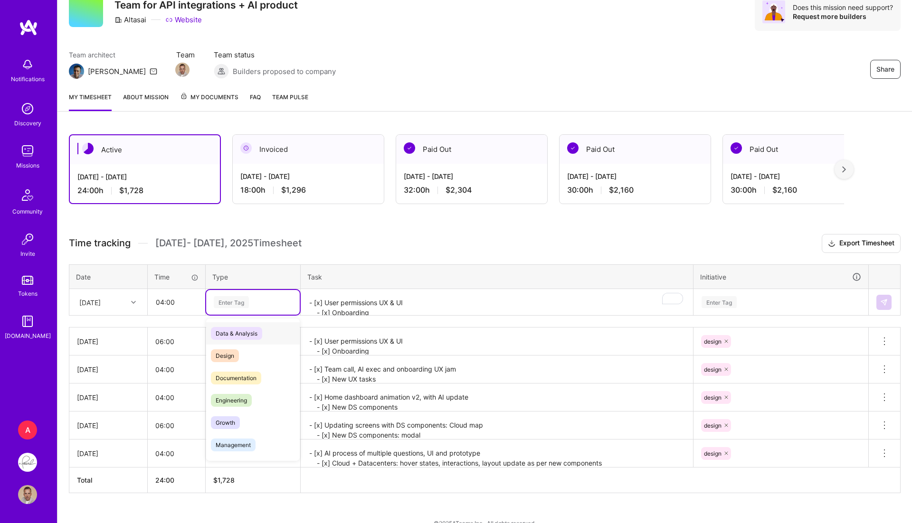
click at [225, 355] on span "Design" at bounding box center [225, 356] width 28 height 13
click at [347, 297] on textarea "- [x] User permissions UX & UI - [x] Onboarding - [x] Exec summary / AI interac…" at bounding box center [497, 302] width 390 height 25
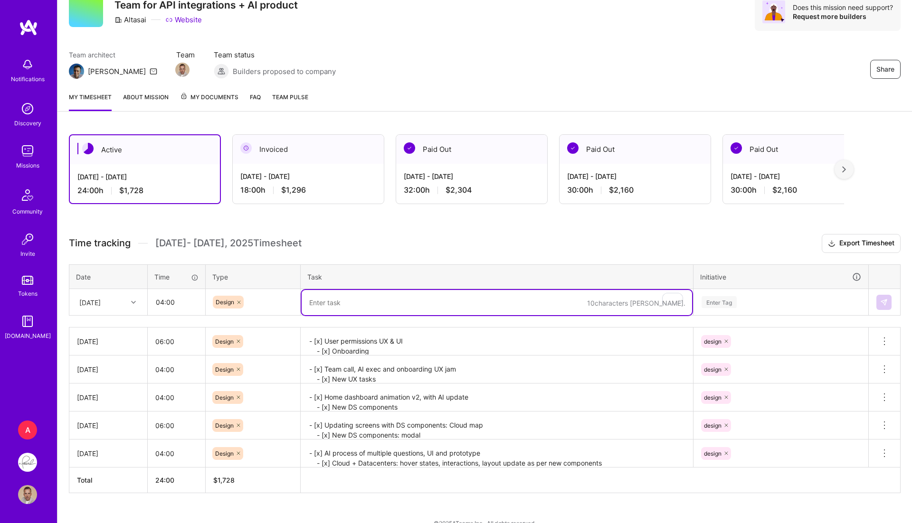
paste textarea "- [x] User permissions UX & UI - [x] Onboarding - [x] Exec summary / AI interac…"
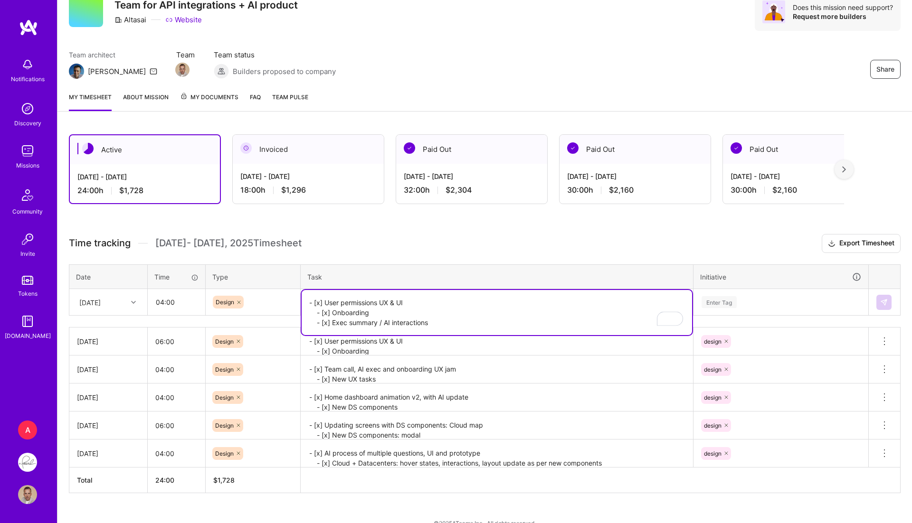
click at [328, 308] on textarea "- [x] User permissions UX & UI - [x] Onboarding - [x] Exec summary / AI interac…" at bounding box center [497, 312] width 390 height 45
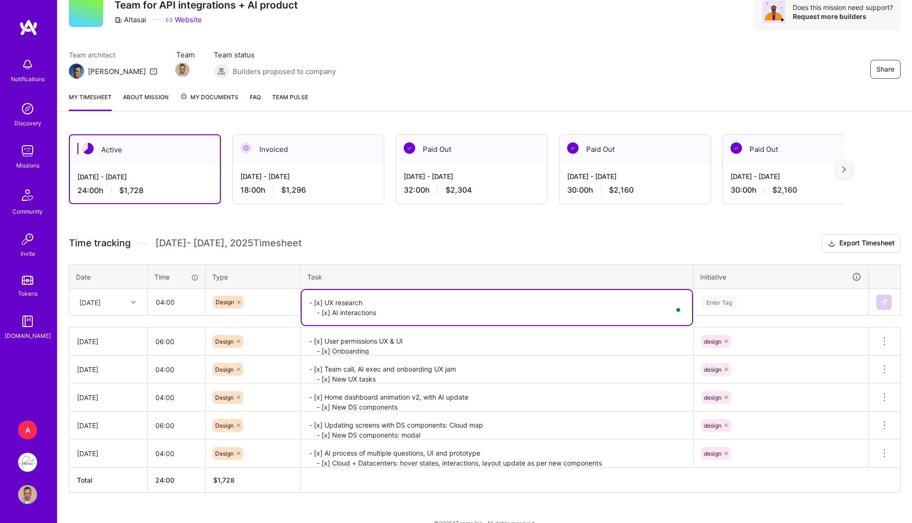
type textarea "- [x] UX research - [x] AI interactions"
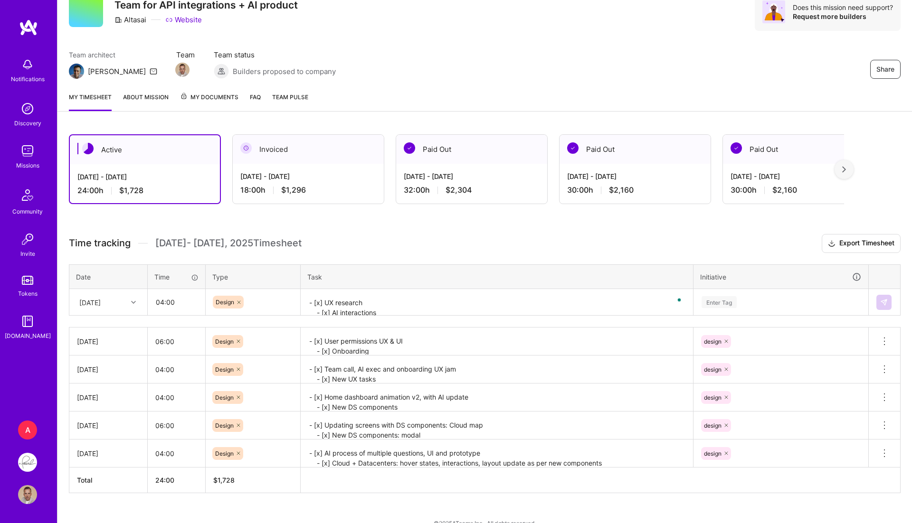
click at [757, 289] on td "Enter Tag" at bounding box center [780, 302] width 175 height 27
click at [723, 298] on div "Enter Tag" at bounding box center [718, 302] width 35 height 15
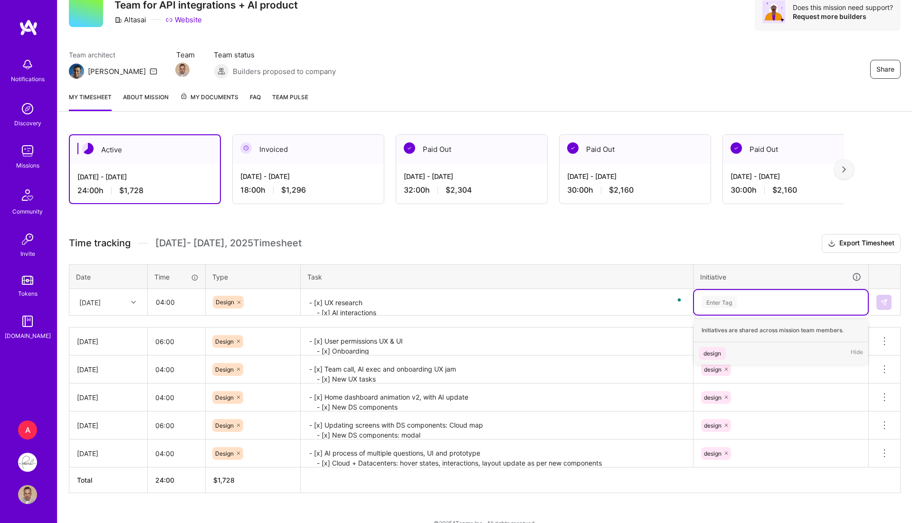
click at [712, 351] on div "design" at bounding box center [712, 354] width 18 height 10
click at [884, 300] on img at bounding box center [884, 303] width 8 height 8
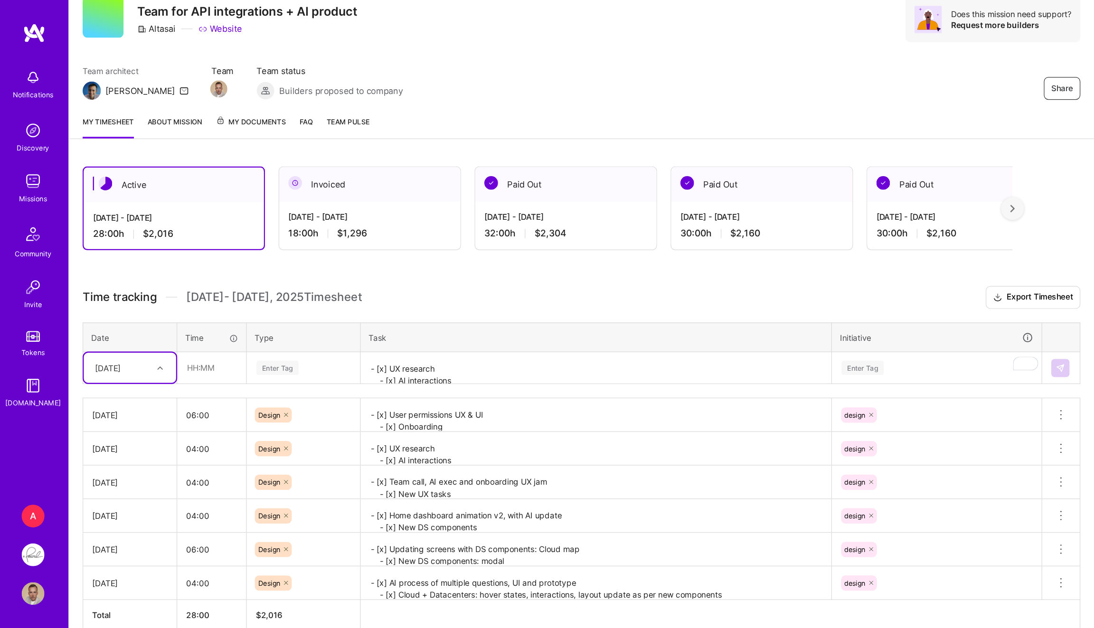
scroll to position [0, 0]
